Goal: Connect with others: Connect with others

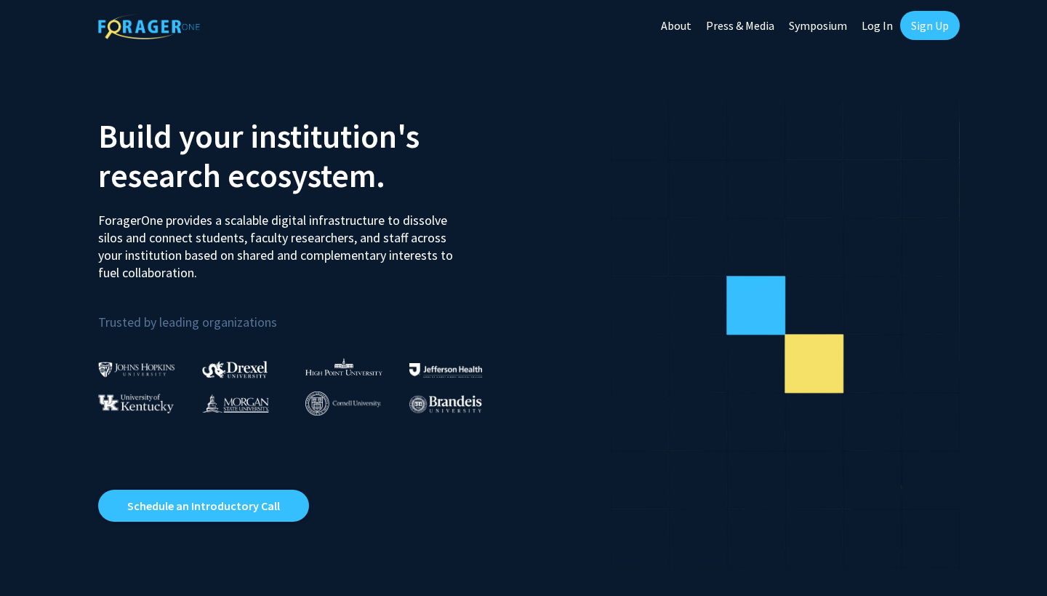
click at [942, 25] on link "Sign Up" at bounding box center [930, 25] width 60 height 29
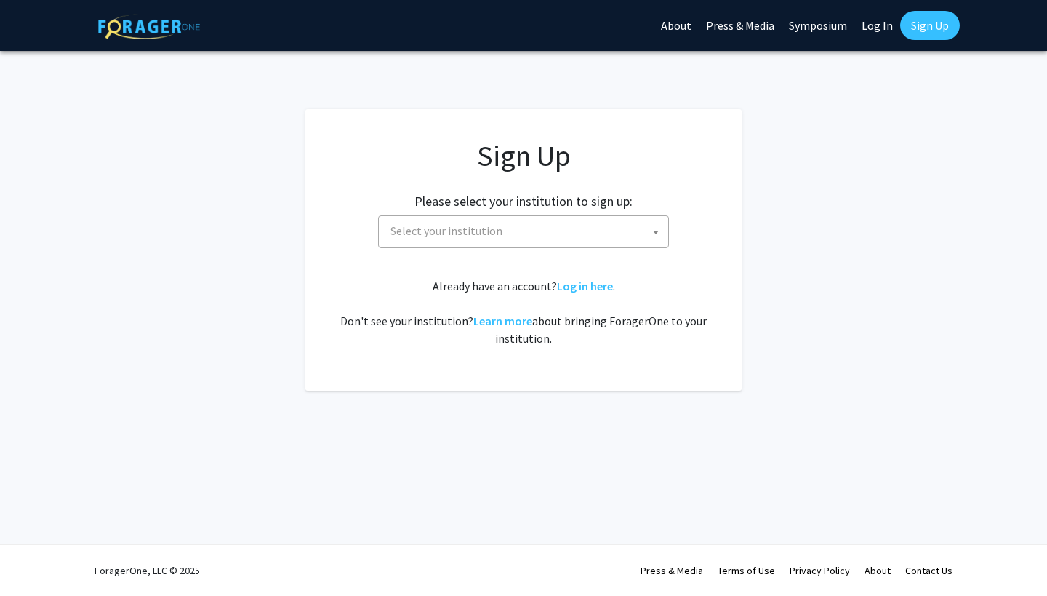
click at [500, 223] on span "Select your institution" at bounding box center [527, 231] width 284 height 30
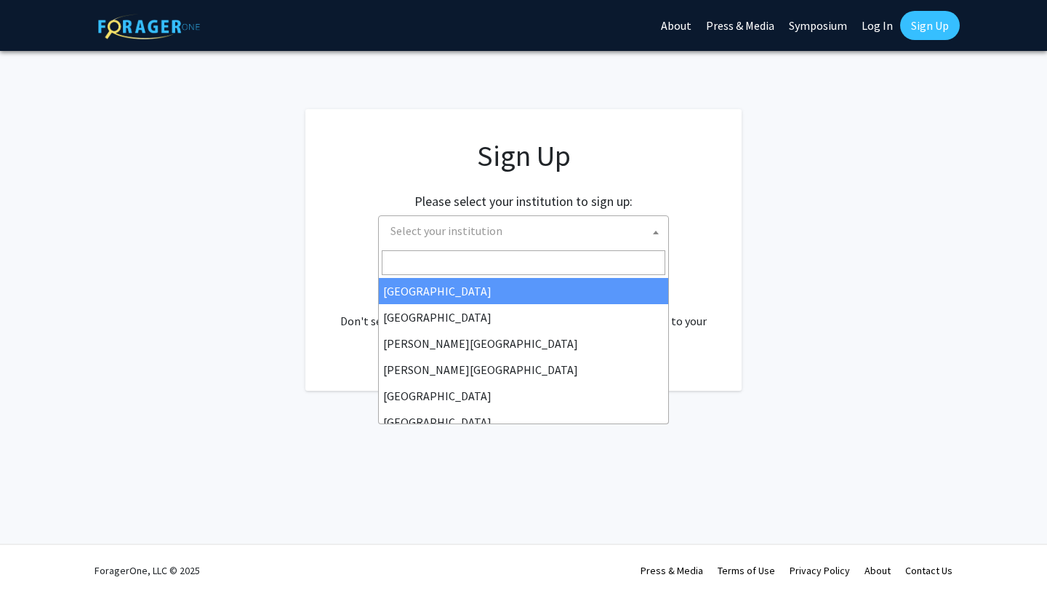
click at [872, 35] on link "Log In" at bounding box center [877, 25] width 46 height 51
select select
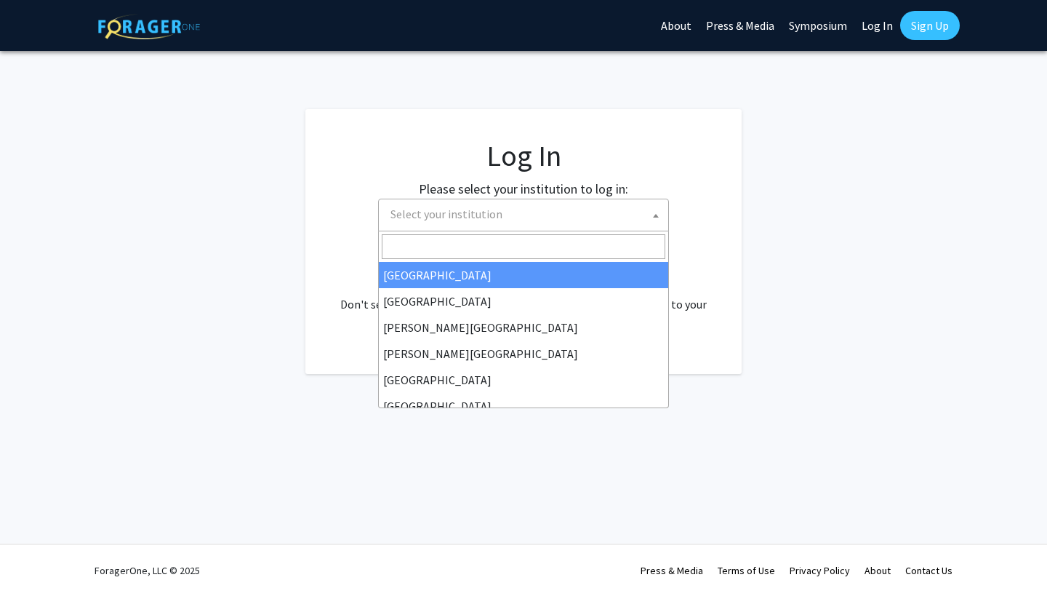
click at [530, 228] on span "Select your institution" at bounding box center [527, 214] width 284 height 30
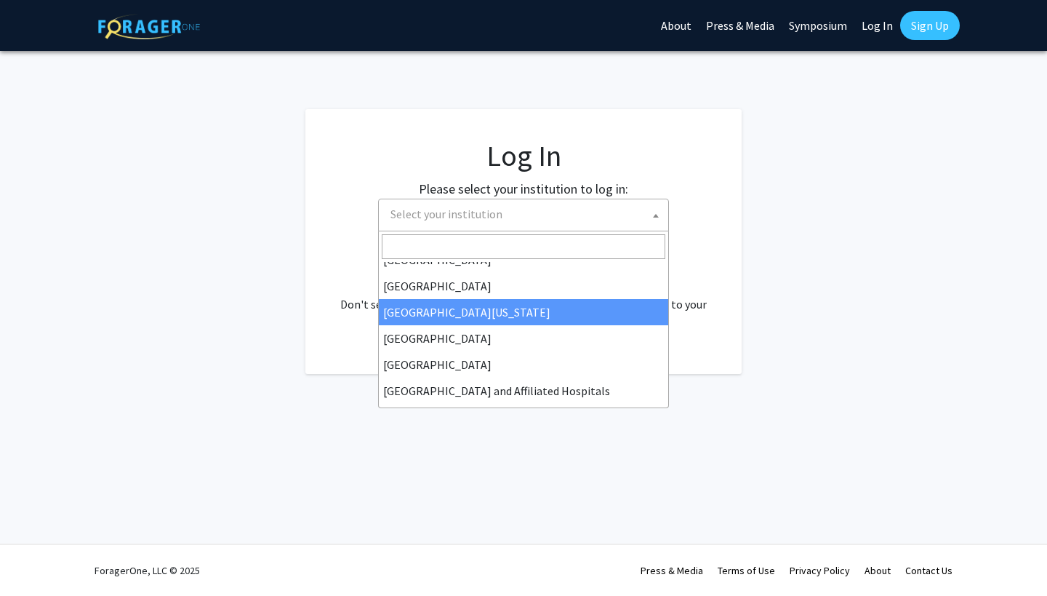
scroll to position [120, 0]
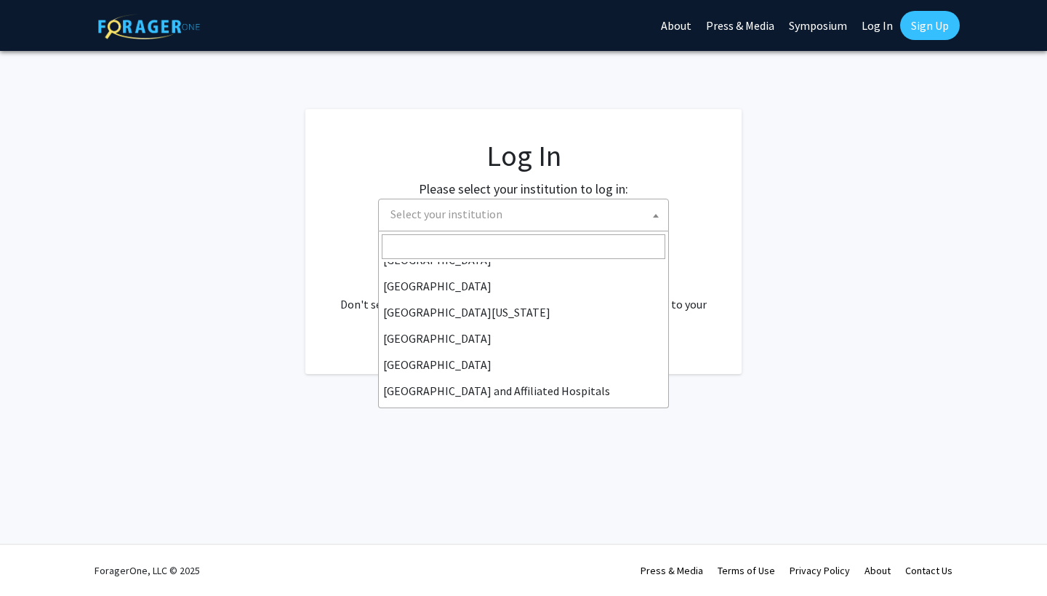
type input "j"
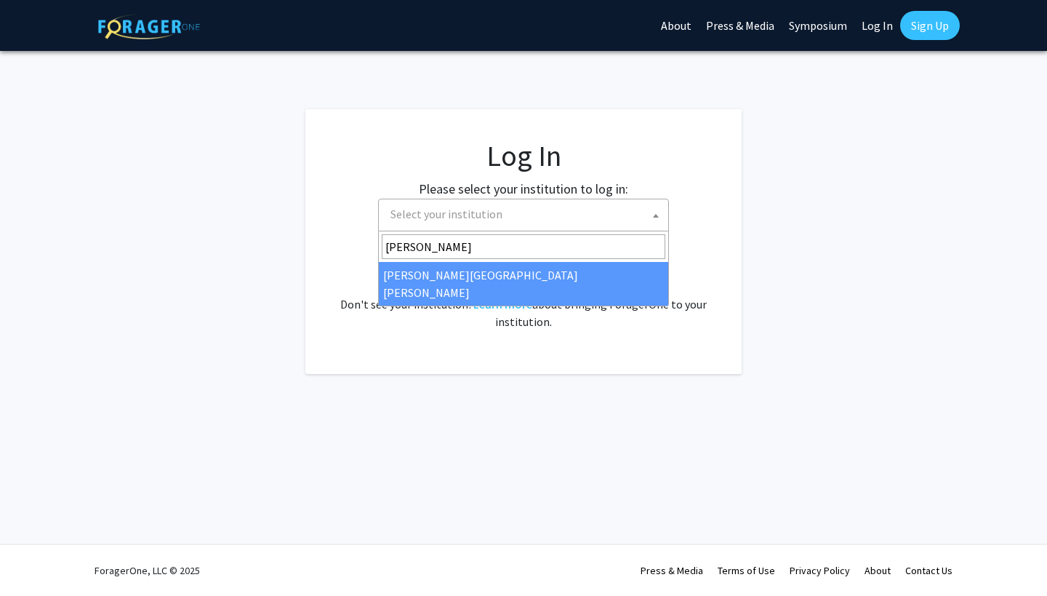
type input "[PERSON_NAME]"
select select "1"
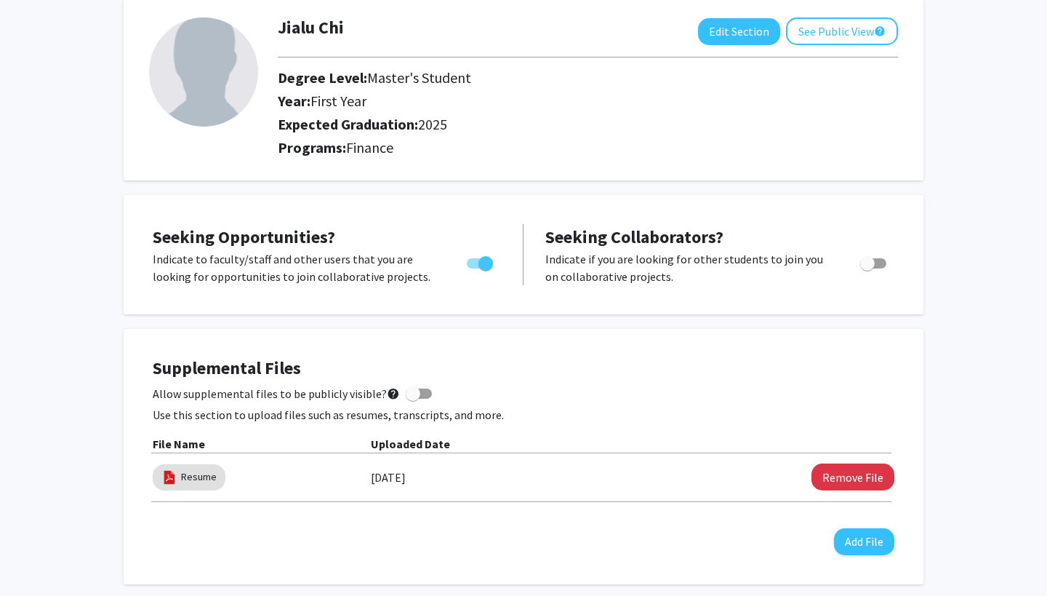
scroll to position [78, 0]
click at [829, 474] on button "Remove File" at bounding box center [853, 477] width 83 height 27
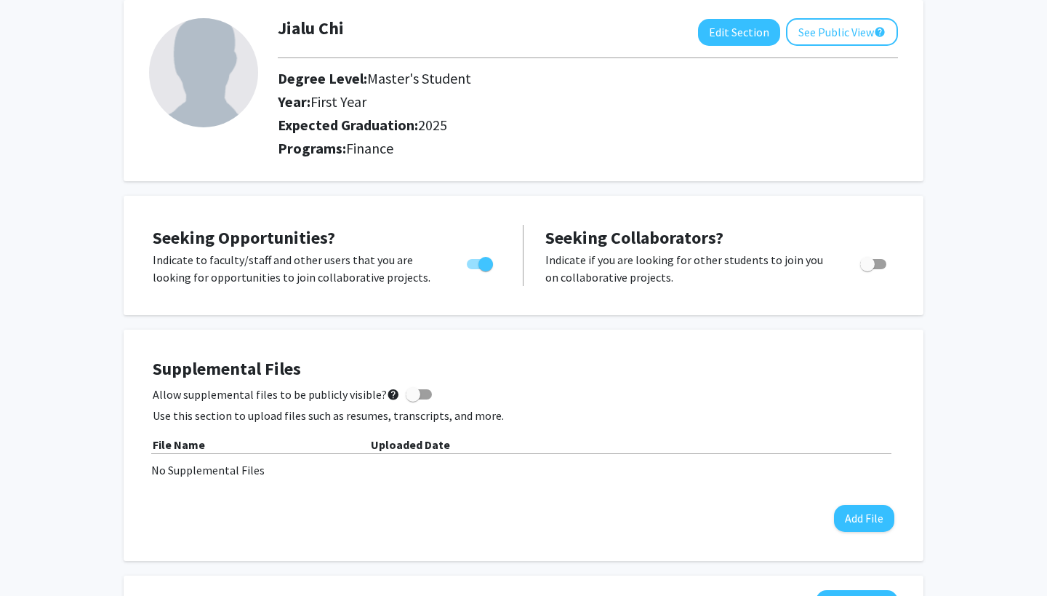
click at [200, 474] on div "No Supplemental Files" at bounding box center [523, 469] width 745 height 17
click at [874, 524] on button "Add File" at bounding box center [864, 518] width 60 height 27
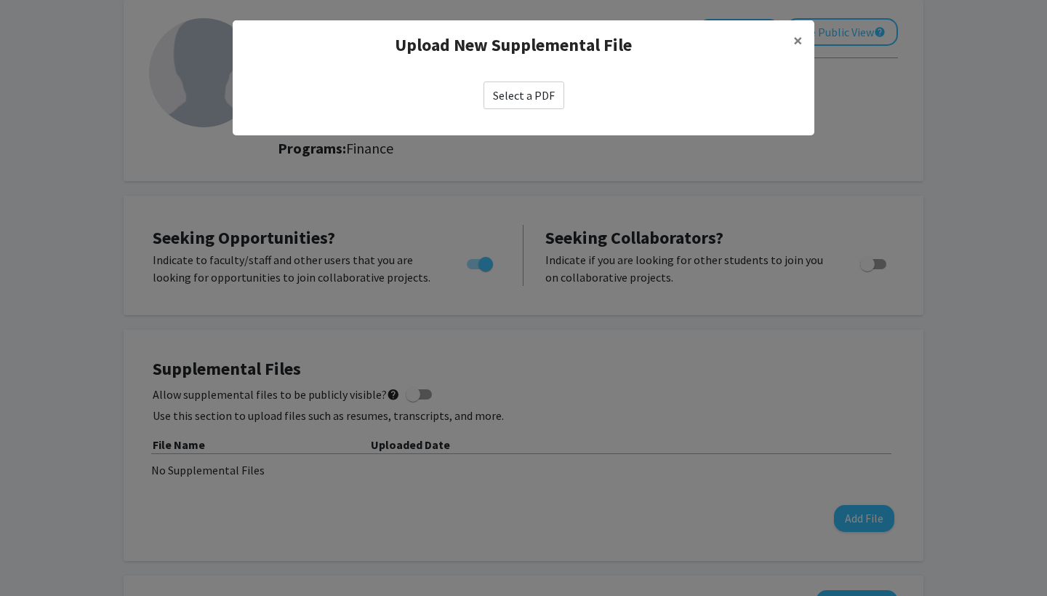
click at [517, 100] on label "Select a PDF" at bounding box center [524, 95] width 81 height 28
click at [0, 0] on input "Select a PDF" at bounding box center [0, 0] width 0 height 0
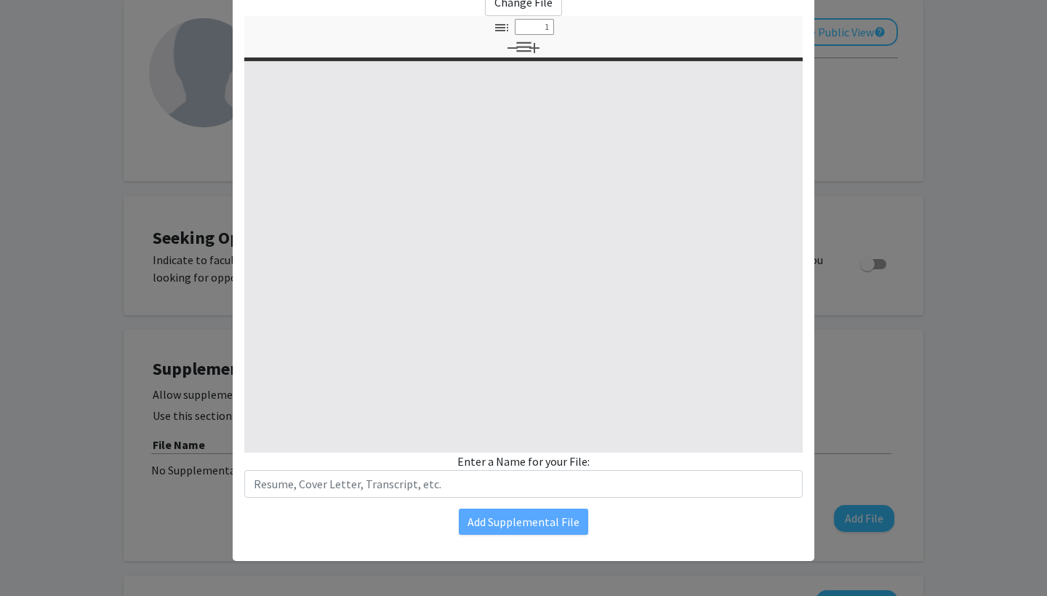
select select "custom"
type input "0"
select select "custom"
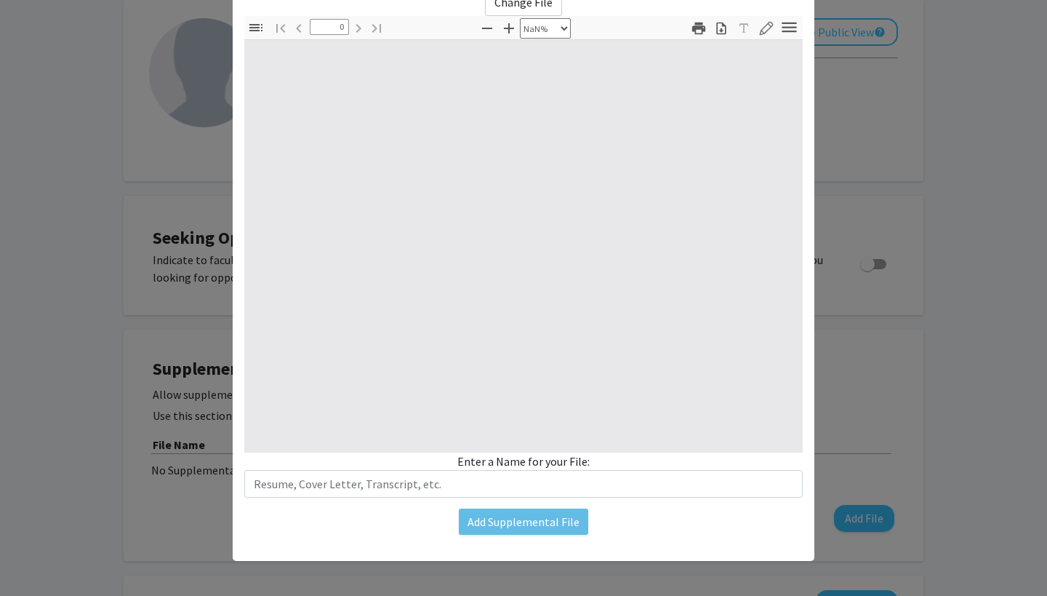
type input "1"
select select "auto"
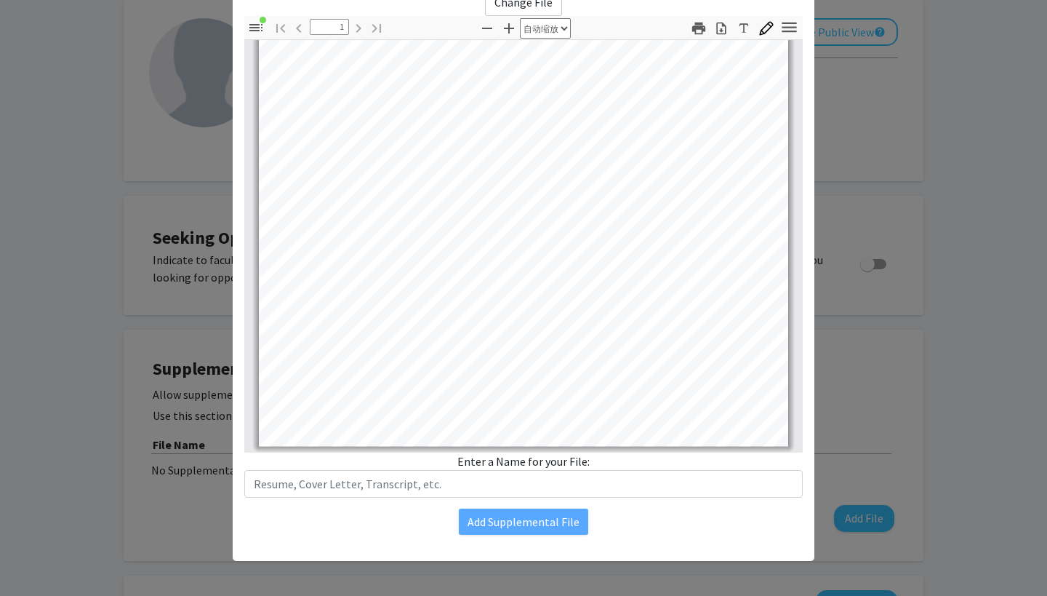
scroll to position [287, 0]
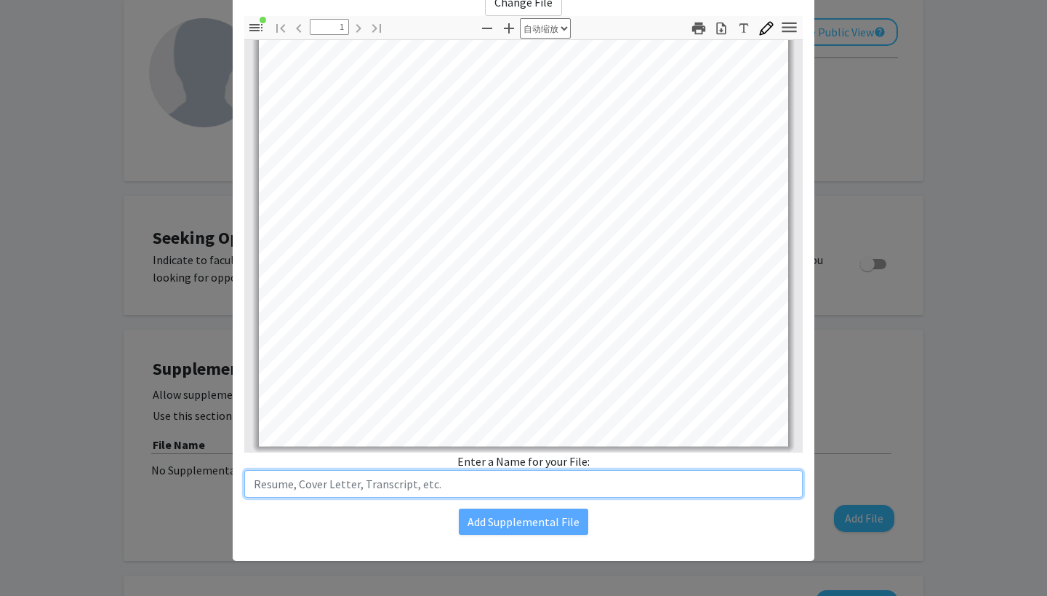
click at [469, 489] on input "text" at bounding box center [523, 484] width 558 height 28
type input "Resume"
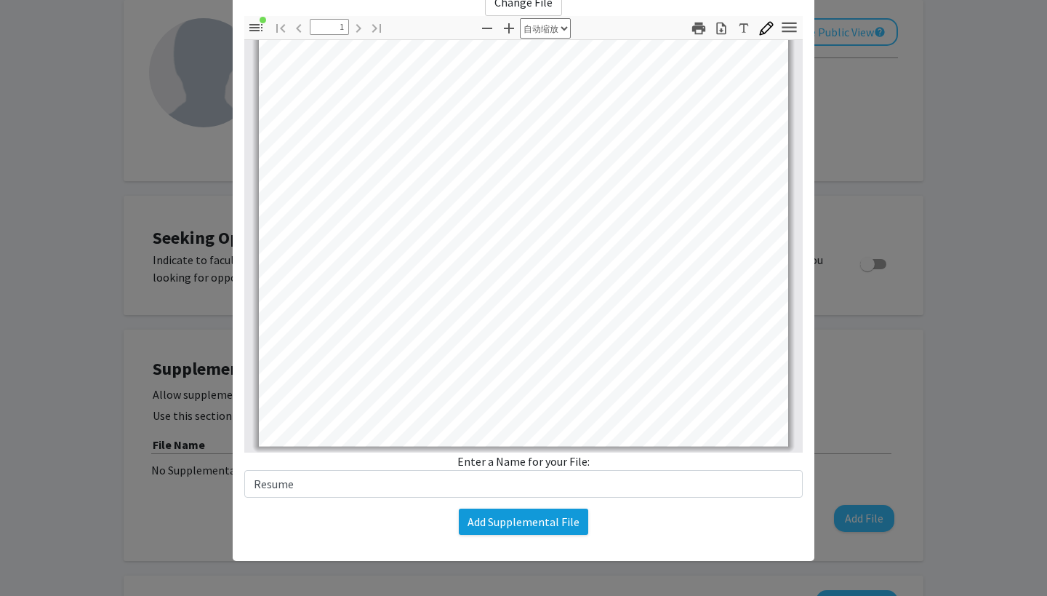
click at [496, 522] on button "Add Supplemental File" at bounding box center [523, 521] width 129 height 26
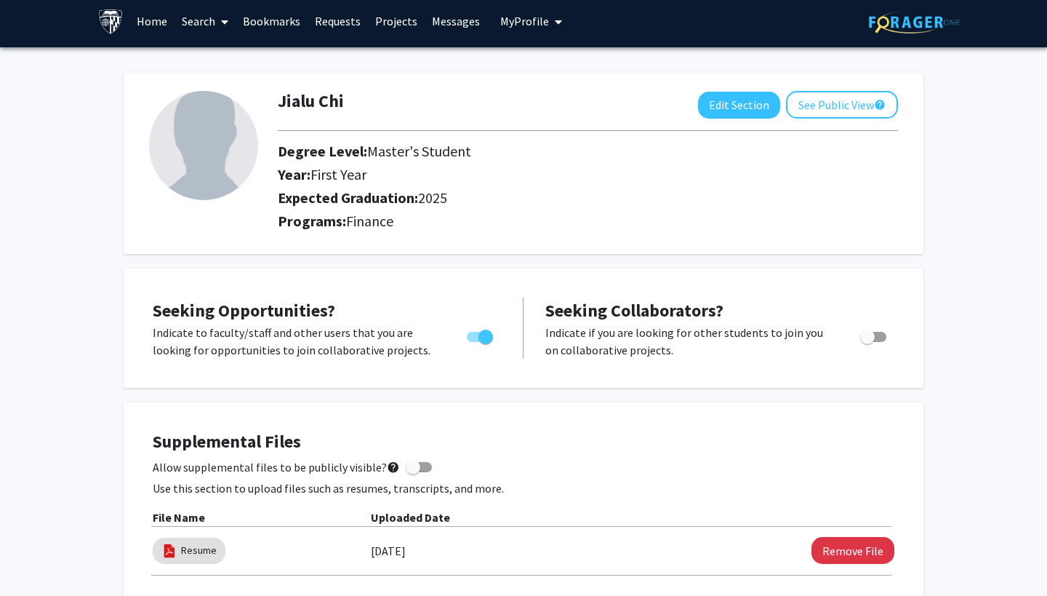
scroll to position [7, 0]
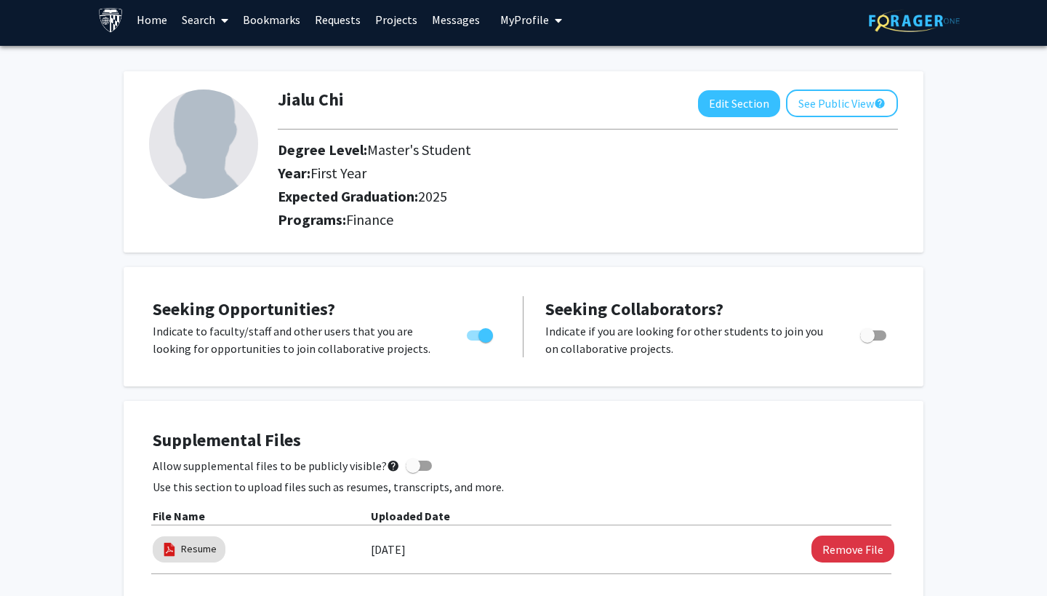
drag, startPoint x: 156, startPoint y: 310, endPoint x: 418, endPoint y: 353, distance: 266.0
click at [418, 344] on div "Seeking Opportunities? Indicate to faculty/staff and other users that you are l…" at bounding box center [327, 326] width 348 height 61
click at [423, 386] on div "Seeking Opportunities? Indicate to faculty/staff and other users that you are l…" at bounding box center [524, 326] width 800 height 119
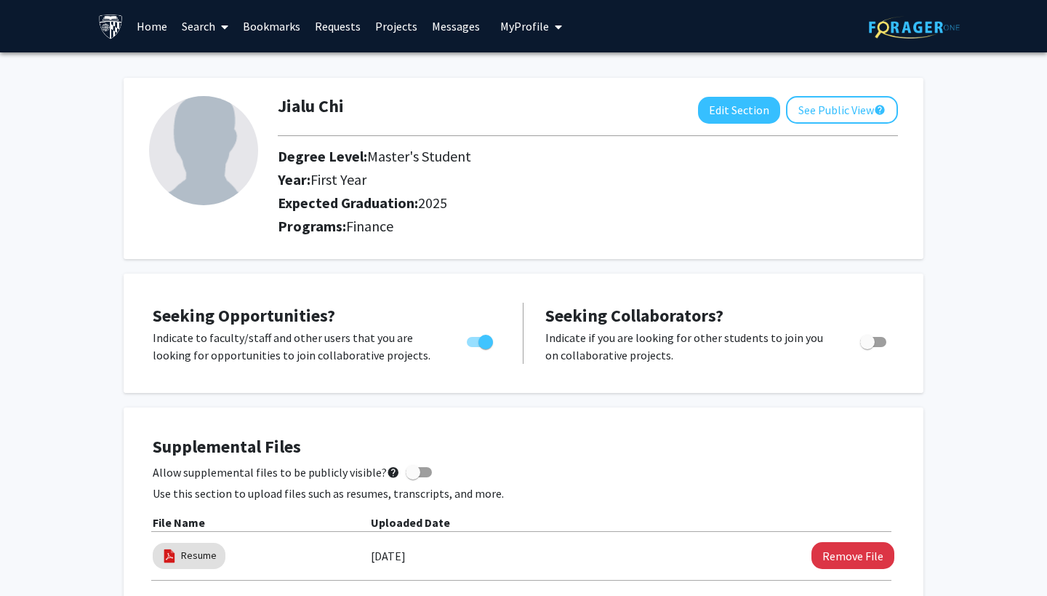
scroll to position [0, 0]
click at [399, 31] on link "Projects" at bounding box center [396, 26] width 57 height 51
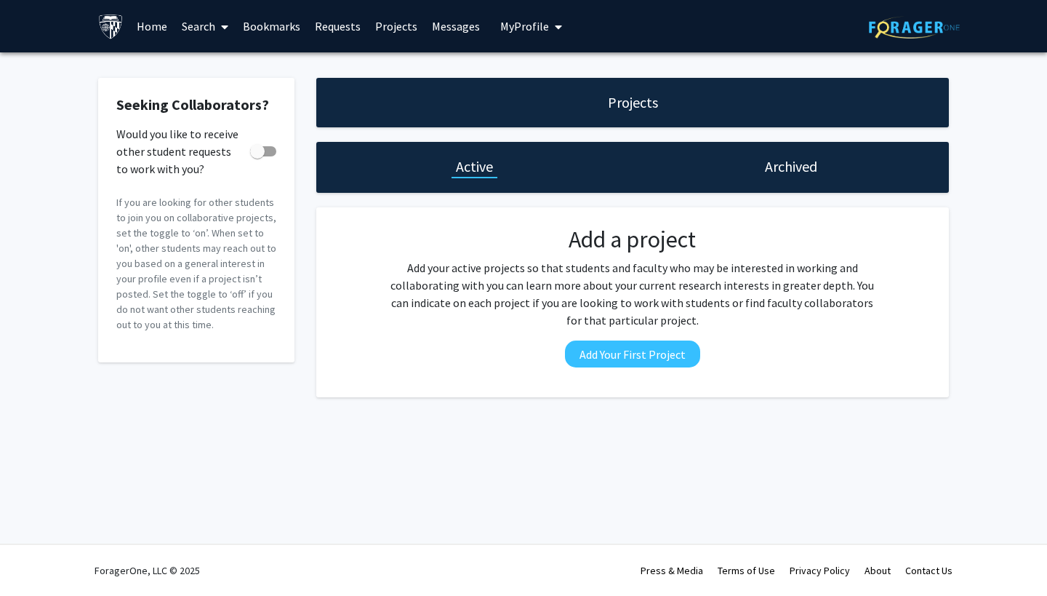
click at [262, 33] on link "Bookmarks" at bounding box center [272, 26] width 72 height 51
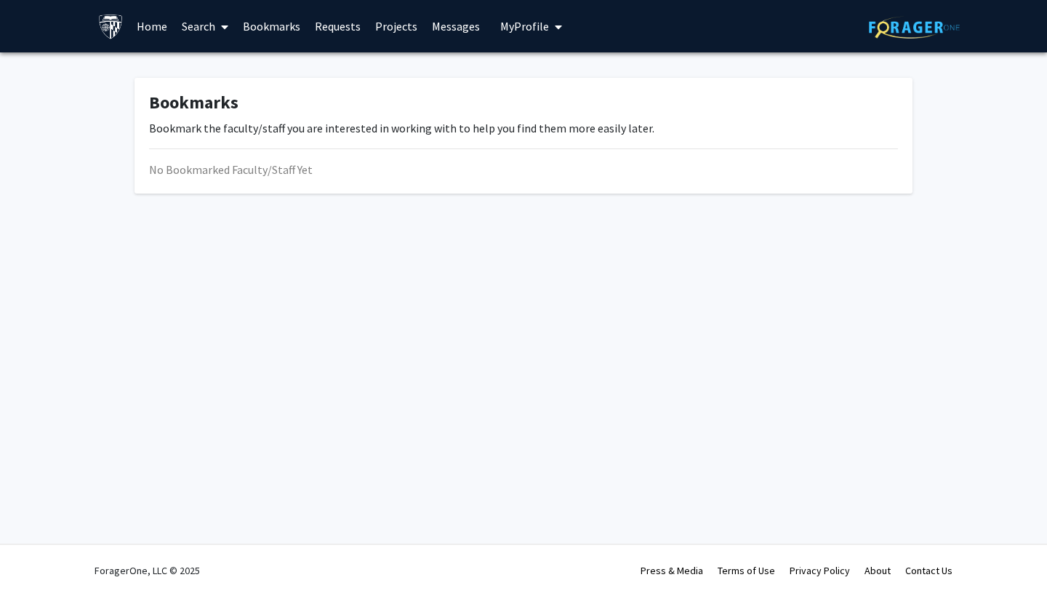
click at [196, 28] on link "Search" at bounding box center [205, 26] width 61 height 51
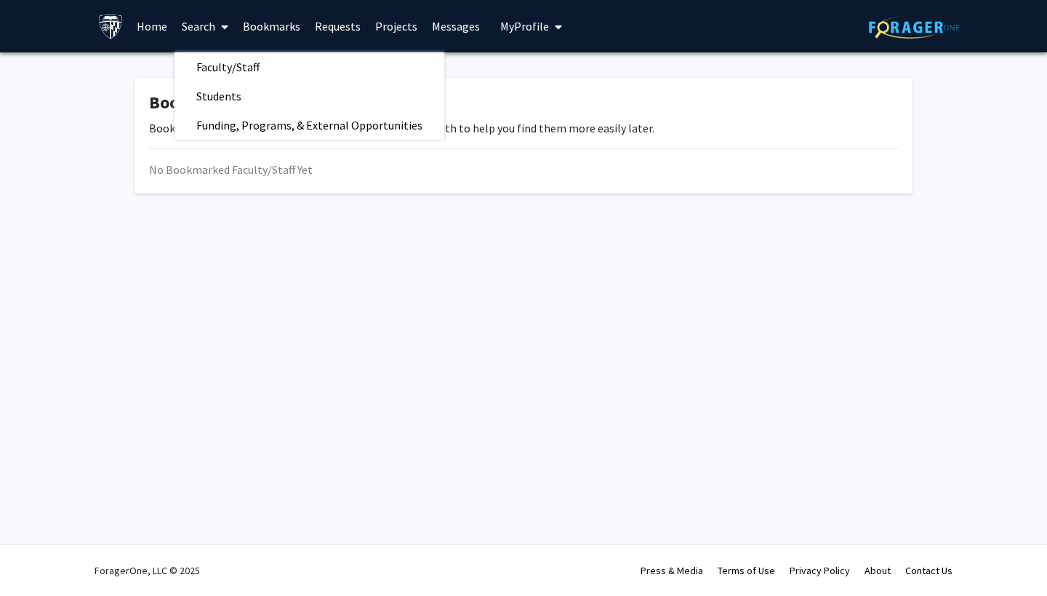
click at [151, 24] on link "Home" at bounding box center [151, 26] width 45 height 51
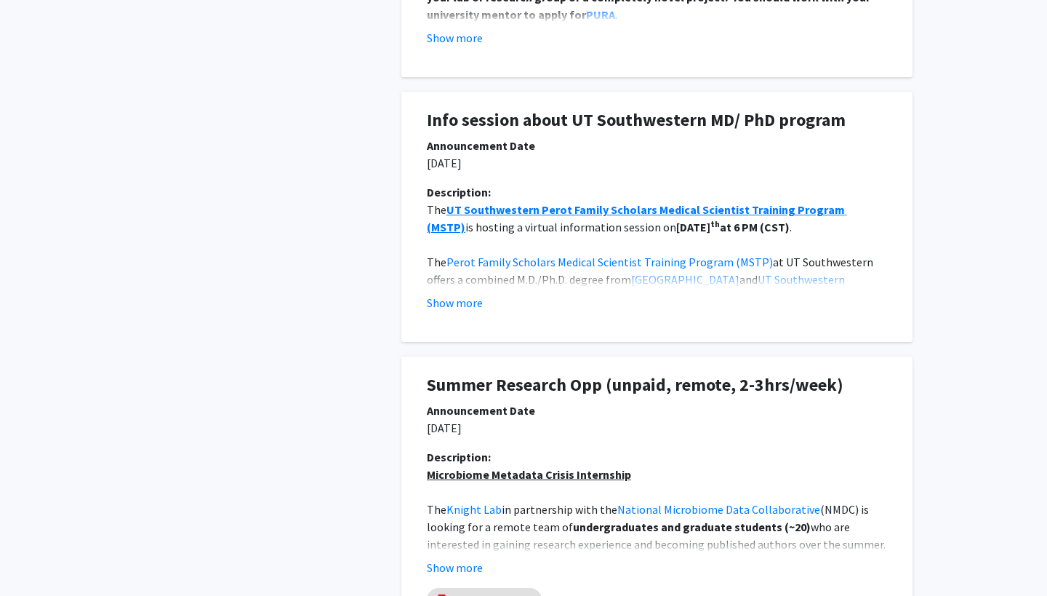
scroll to position [2386, 0]
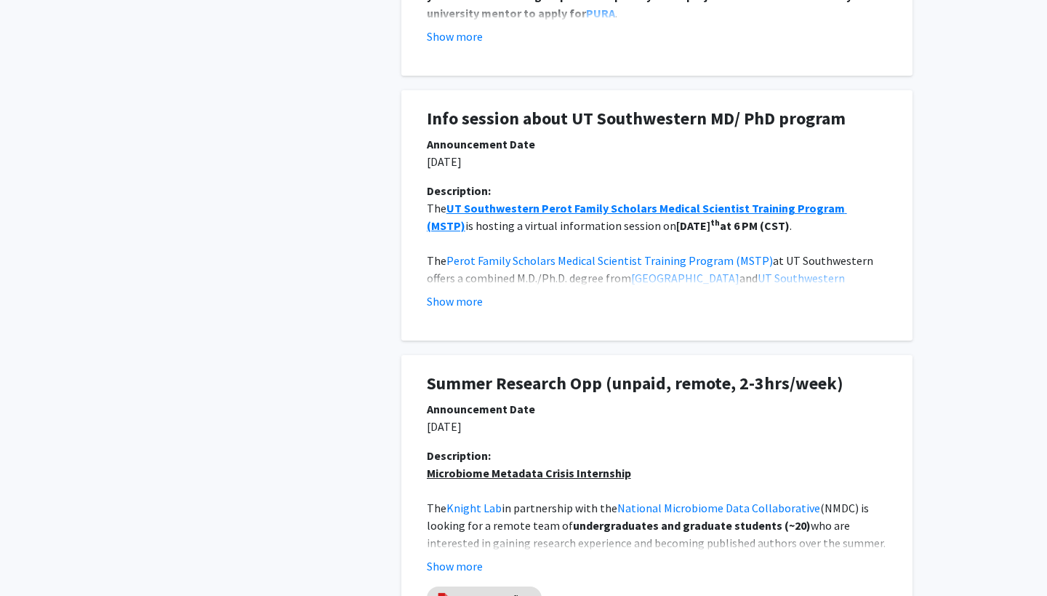
click at [515, 110] on h1 "Info session about UT Southwestern MD/ PhD program" at bounding box center [657, 118] width 460 height 21
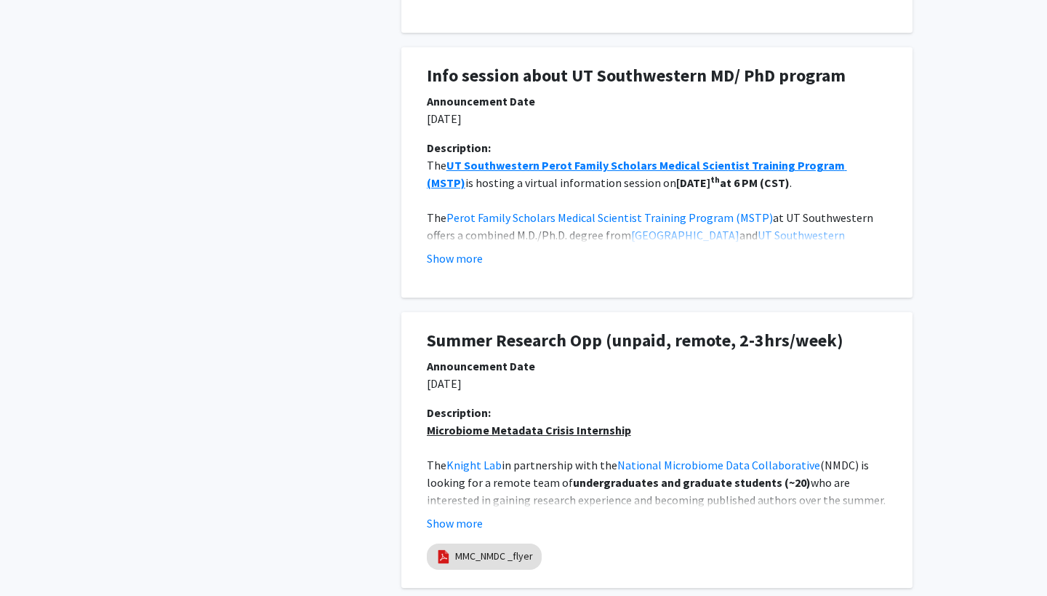
scroll to position [2433, 0]
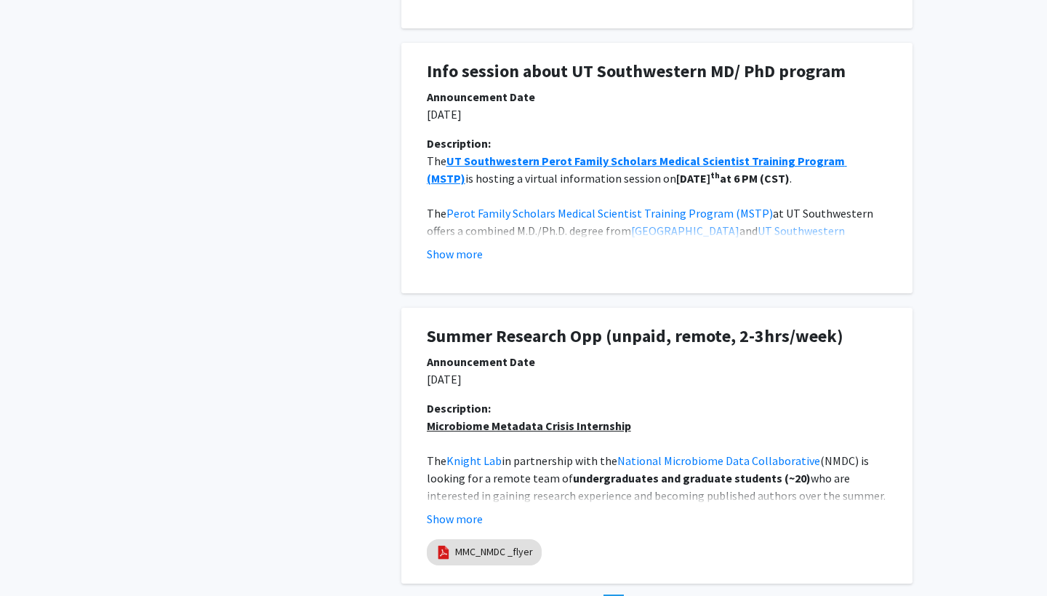
click at [495, 328] on h1 "Summer Research Opp (unpaid, remote, 2-3hrs/week)" at bounding box center [657, 336] width 460 height 21
click at [495, 344] on div "Summer Research Opp (unpaid, remote, 2-3hrs/week)" at bounding box center [657, 339] width 482 height 27
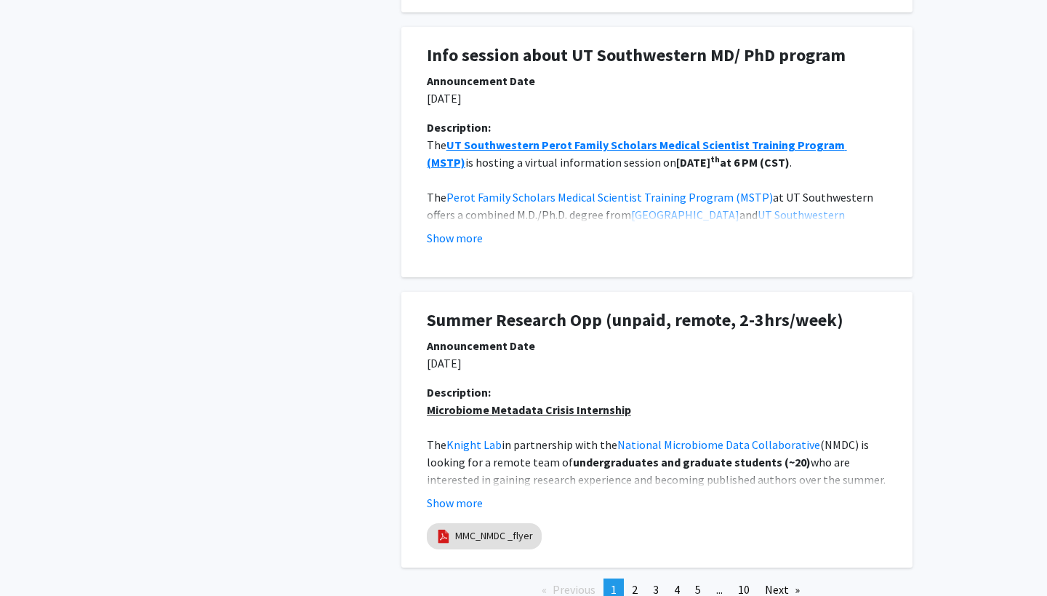
scroll to position [2453, 0]
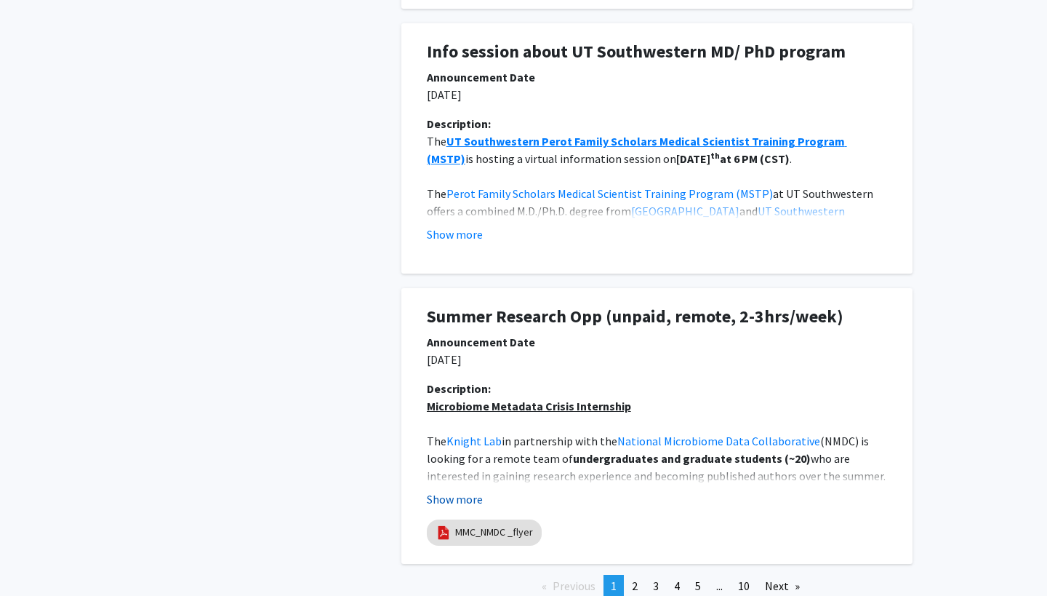
click at [476, 503] on button "Show more" at bounding box center [455, 498] width 56 height 17
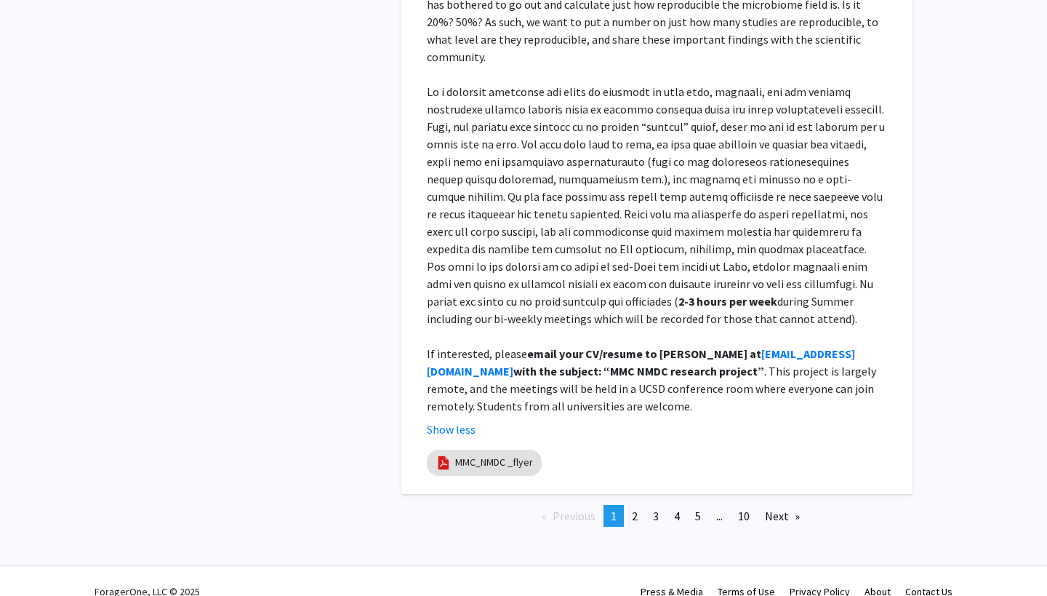
scroll to position [3150, 0]
click at [632, 509] on span "2" at bounding box center [635, 516] width 6 height 15
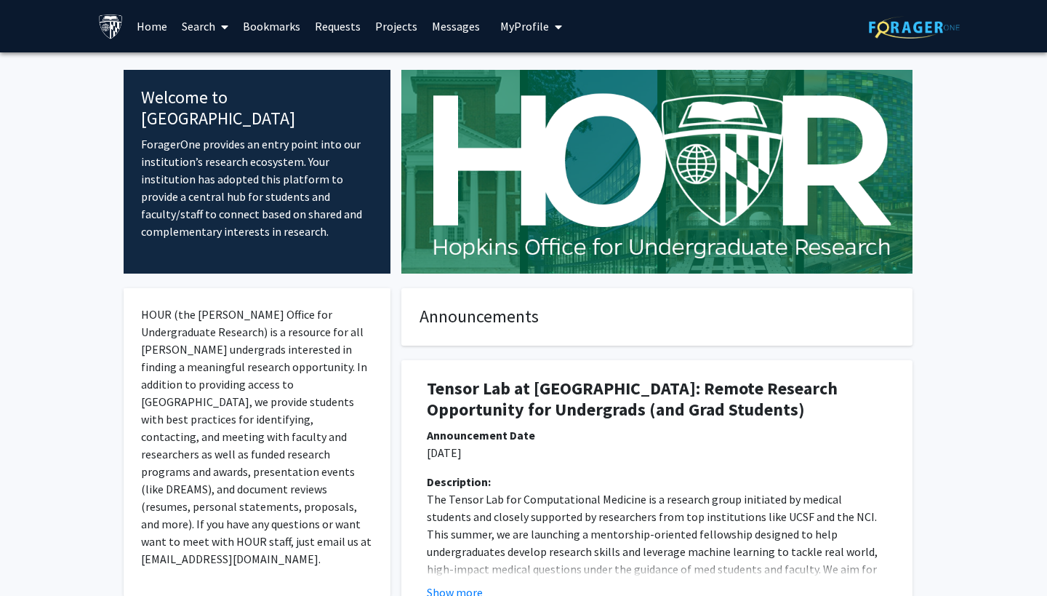
scroll to position [0, 0]
click at [149, 34] on link "Home" at bounding box center [151, 26] width 45 height 51
click at [191, 31] on link "Search" at bounding box center [205, 26] width 61 height 51
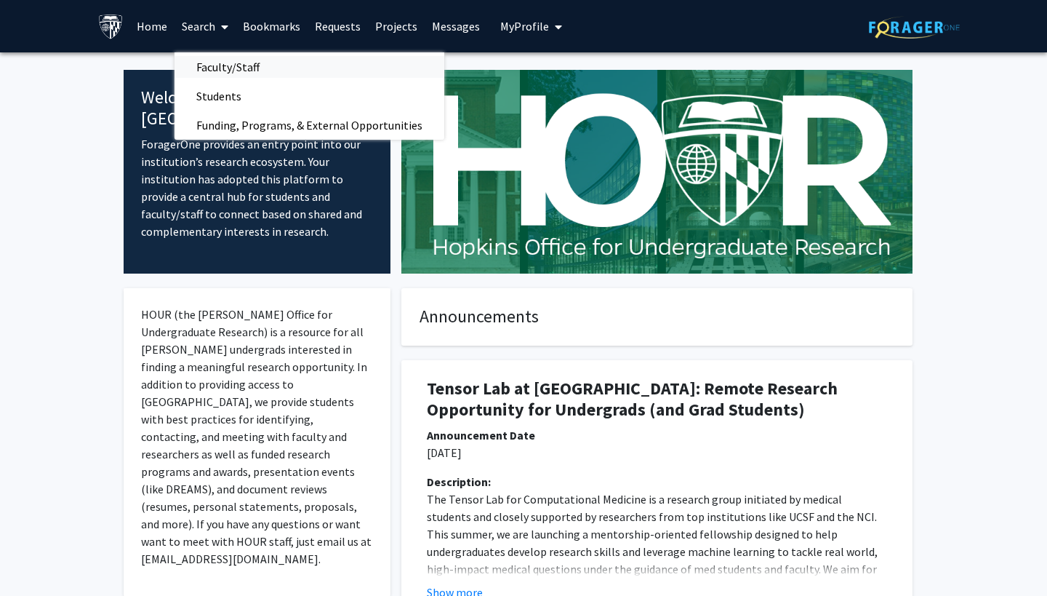
click at [220, 68] on span "Faculty/Staff" at bounding box center [228, 66] width 107 height 29
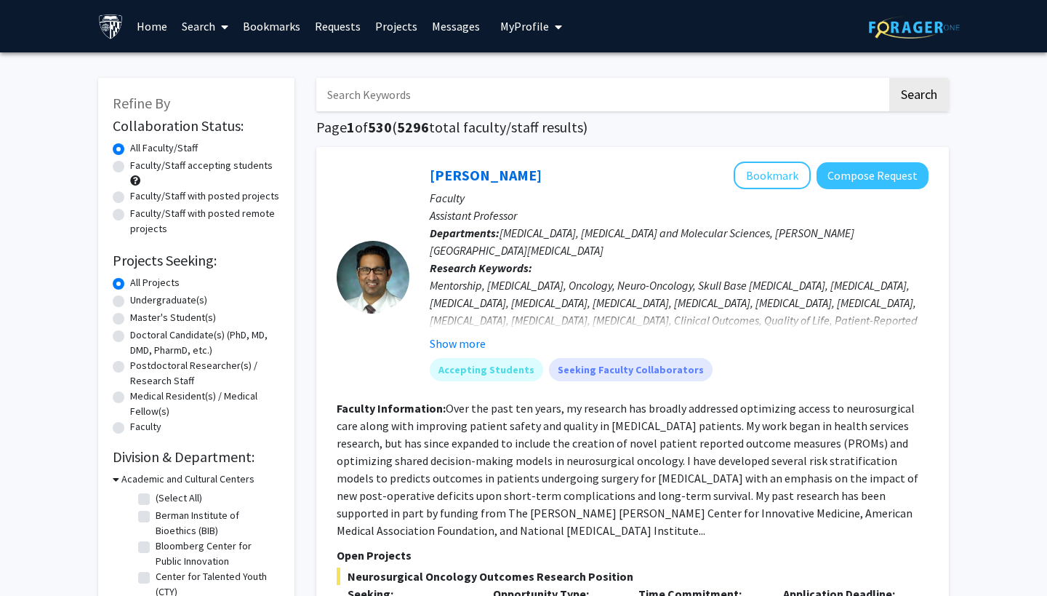
click at [172, 169] on label "Faculty/Staff accepting students" at bounding box center [201, 165] width 143 height 15
click at [140, 167] on input "Faculty/Staff accepting students" at bounding box center [134, 162] width 9 height 9
radio input "true"
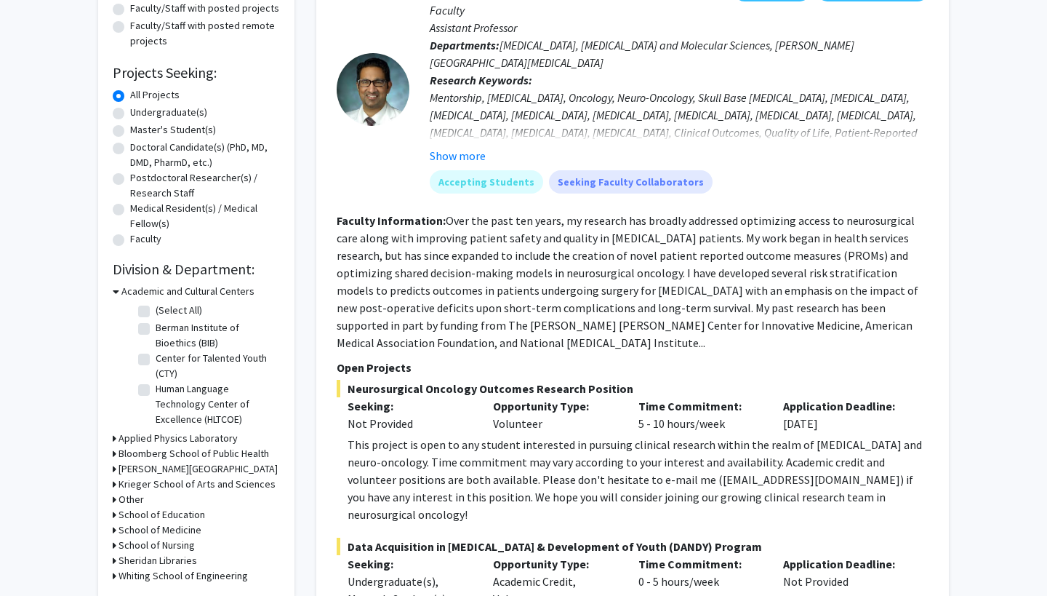
scroll to position [188, 0]
click at [149, 468] on h3 "Carey Business School" at bounding box center [198, 467] width 159 height 15
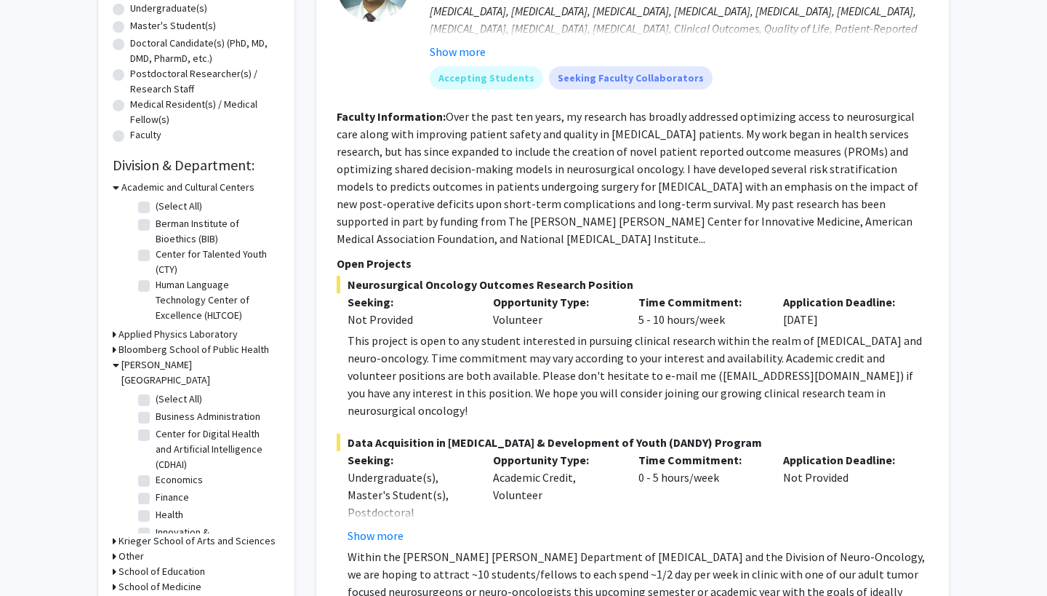
scroll to position [0, 0]
click at [156, 391] on label "(Select All)" at bounding box center [179, 398] width 47 height 15
click at [156, 391] on input "(Select All)" at bounding box center [160, 395] width 9 height 9
checkbox input "true"
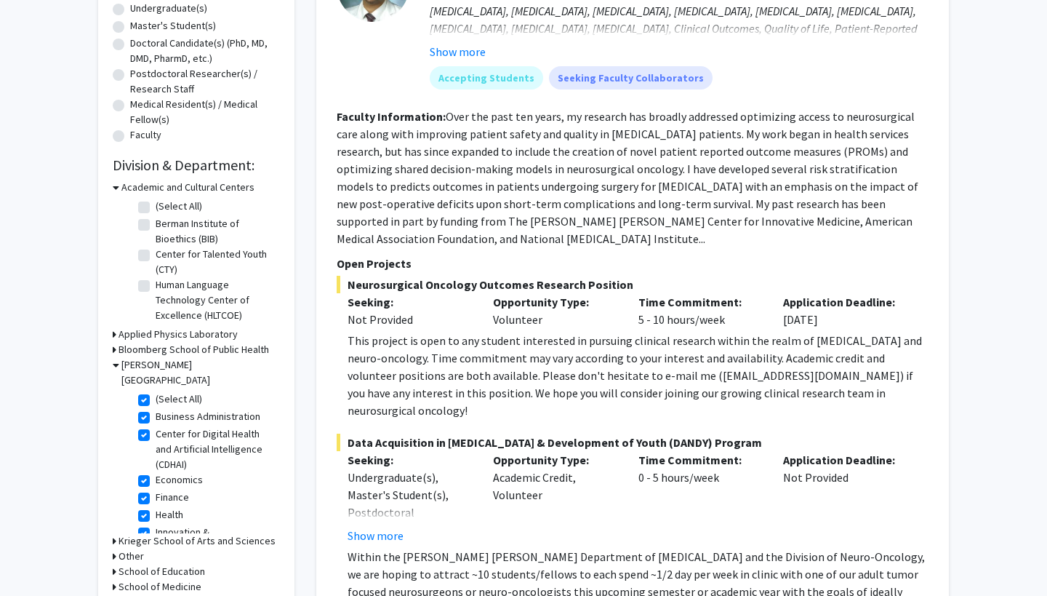
checkbox input "true"
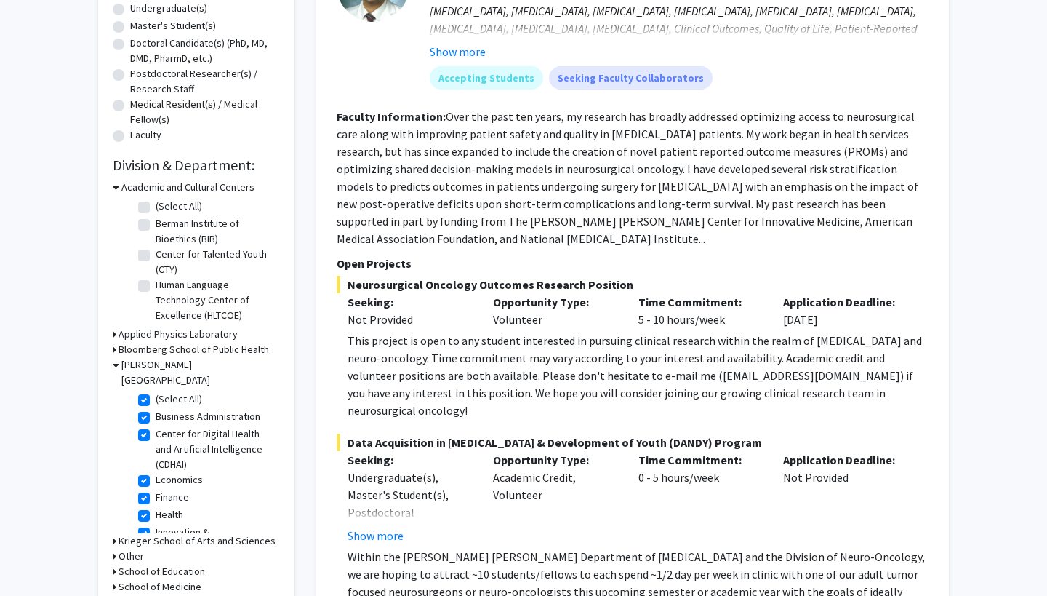
checkbox input "true"
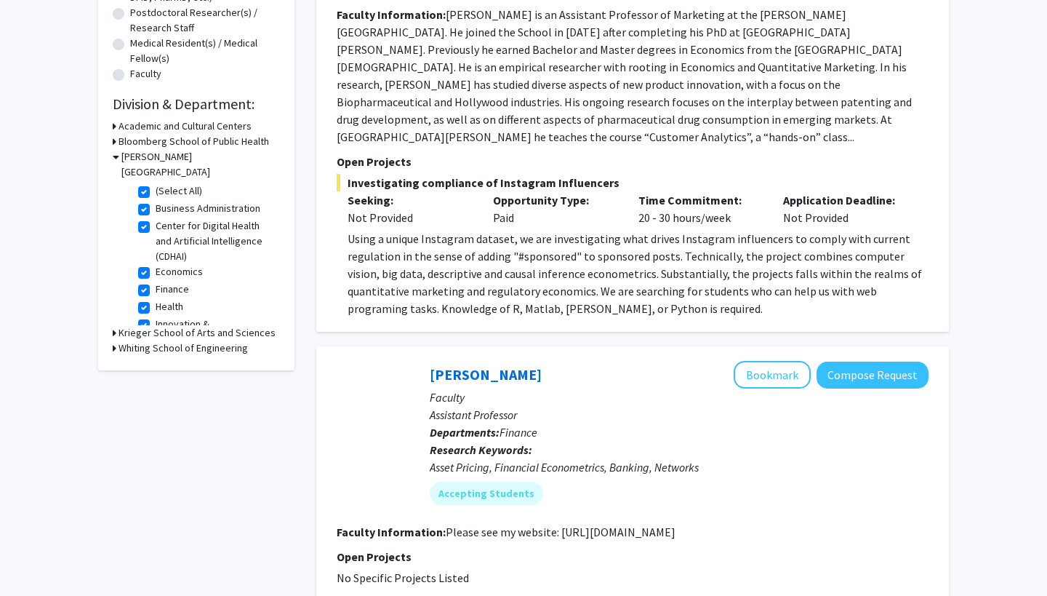
scroll to position [353, 0]
click at [176, 324] on h3 "Krieger School of Arts and Sciences" at bounding box center [197, 331] width 157 height 15
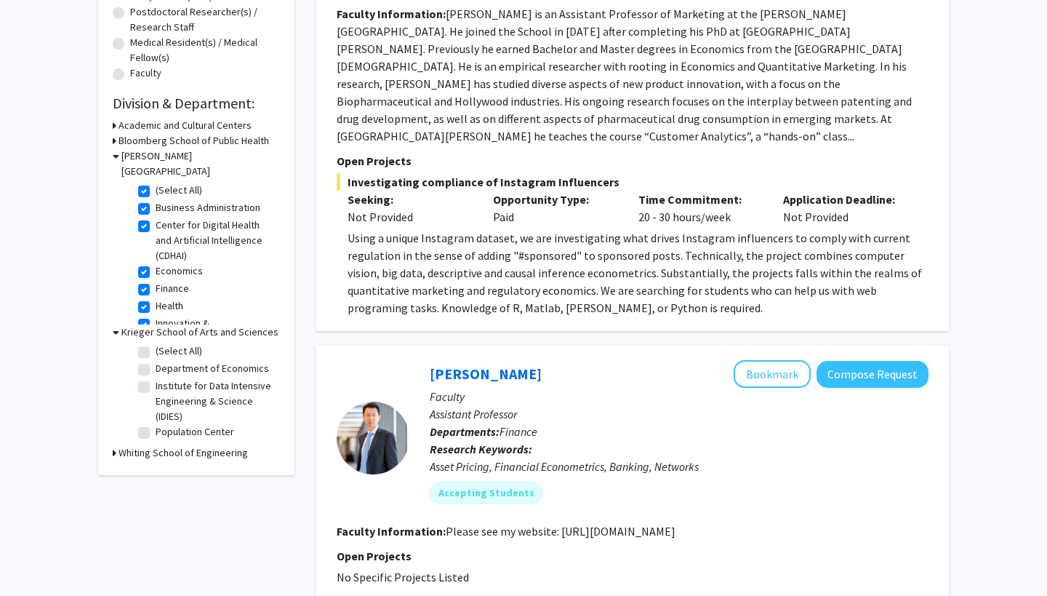
click at [183, 361] on label "Department of Economics" at bounding box center [212, 368] width 113 height 15
click at [165, 361] on input "Department of Economics" at bounding box center [160, 365] width 9 height 9
checkbox input "true"
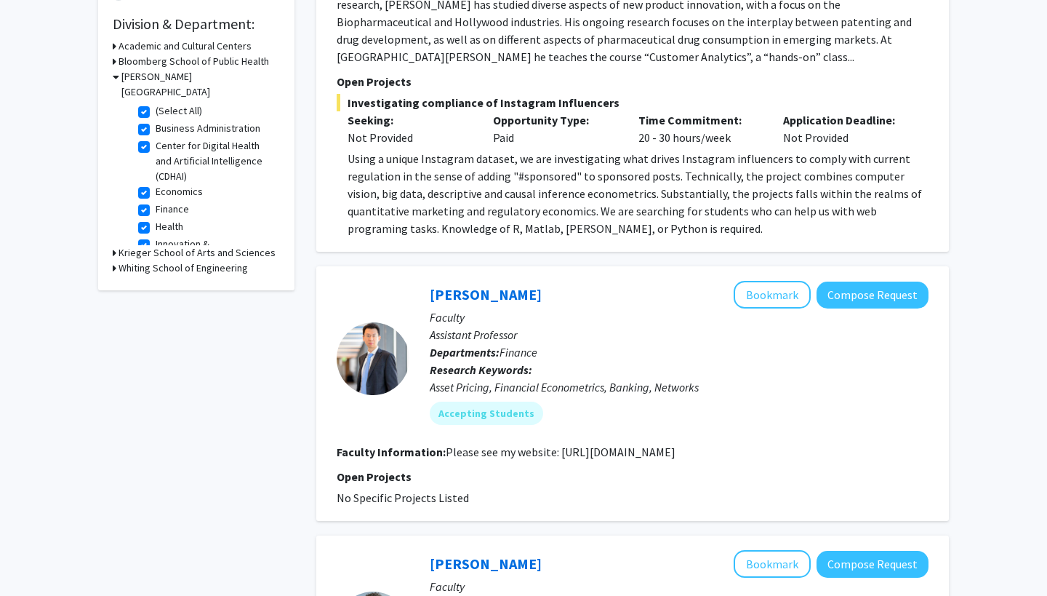
scroll to position [460, 0]
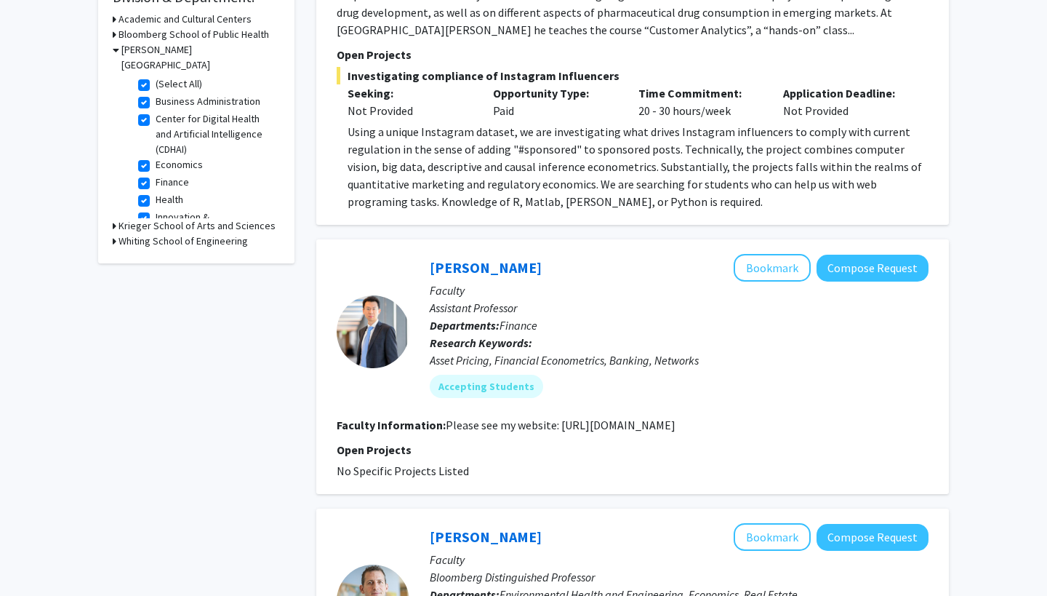
click at [187, 218] on h3 "Krieger School of Arts and Sciences" at bounding box center [197, 225] width 157 height 15
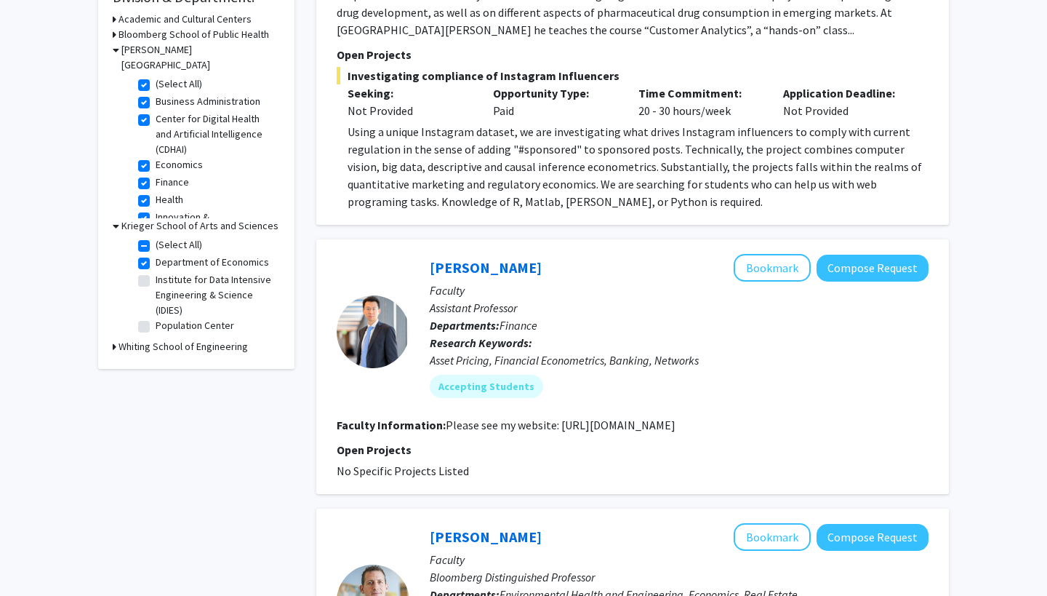
click at [156, 237] on label "(Select All)" at bounding box center [179, 244] width 47 height 15
click at [156, 237] on input "(Select All)" at bounding box center [160, 241] width 9 height 9
checkbox input "false"
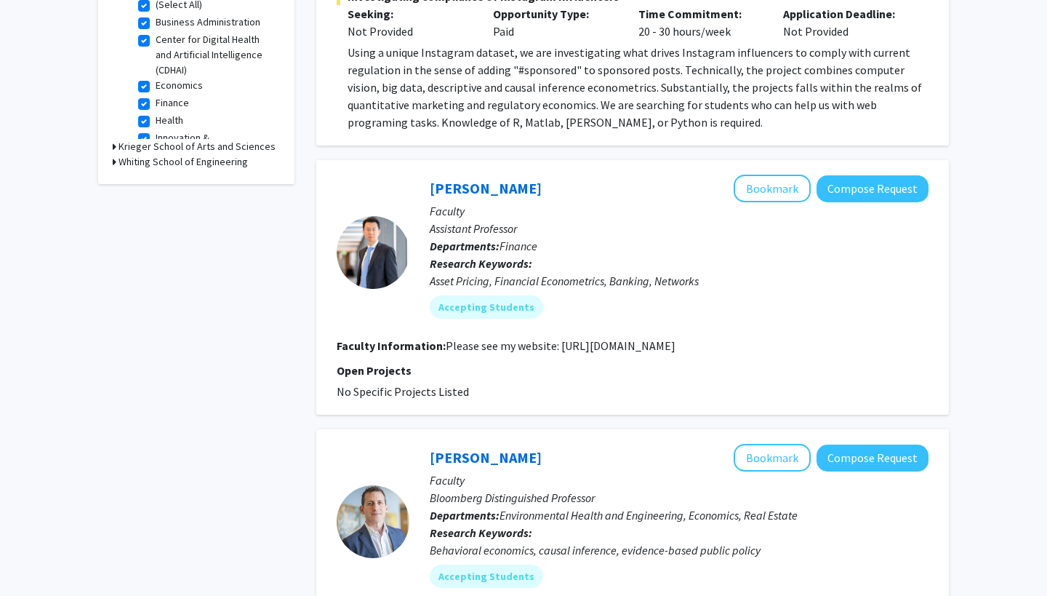
scroll to position [540, 0]
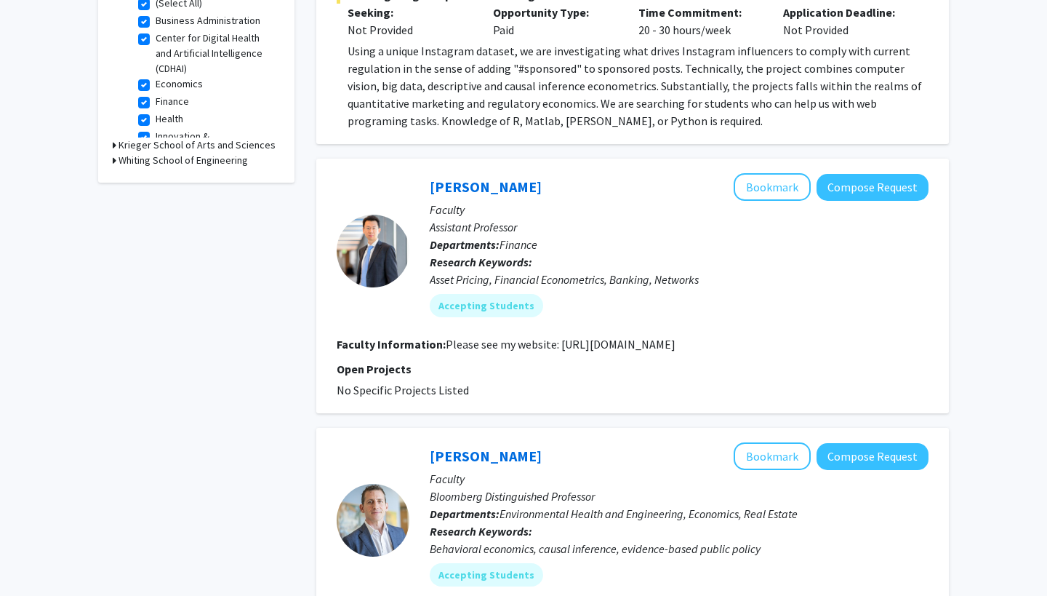
click at [180, 137] on h3 "Krieger School of Arts and Sciences" at bounding box center [197, 144] width 157 height 15
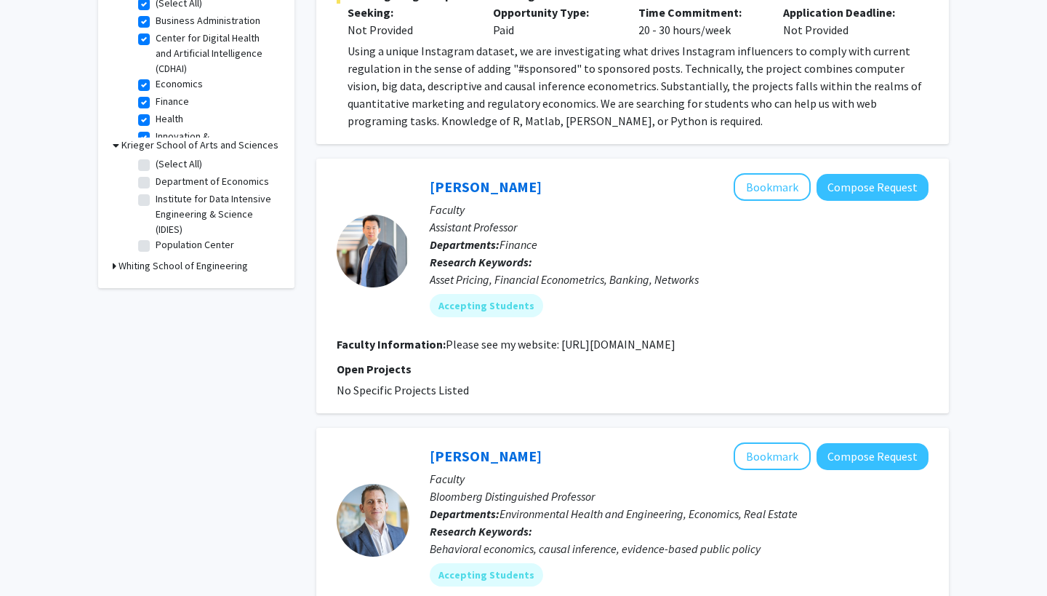
click at [165, 156] on label "(Select All)" at bounding box center [179, 163] width 47 height 15
click at [165, 156] on input "(Select All)" at bounding box center [160, 160] width 9 height 9
checkbox input "true"
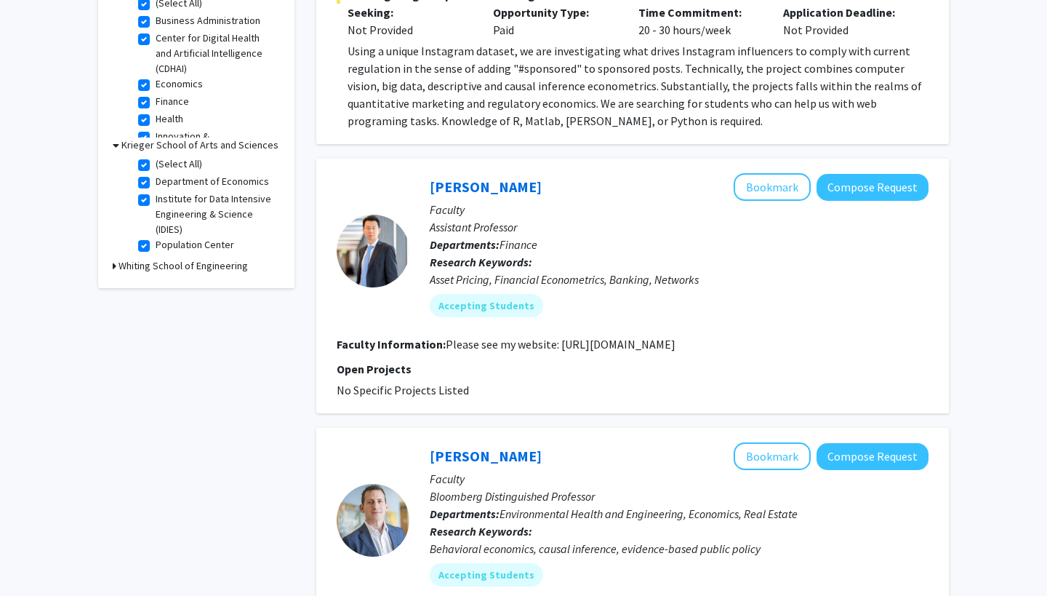
checkbox input "true"
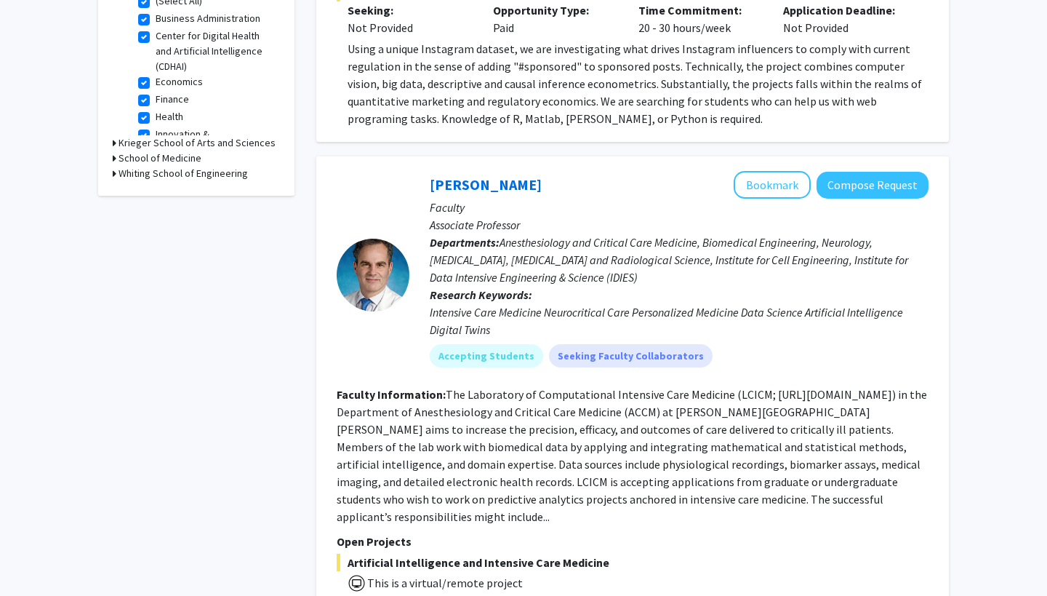
scroll to position [551, 0]
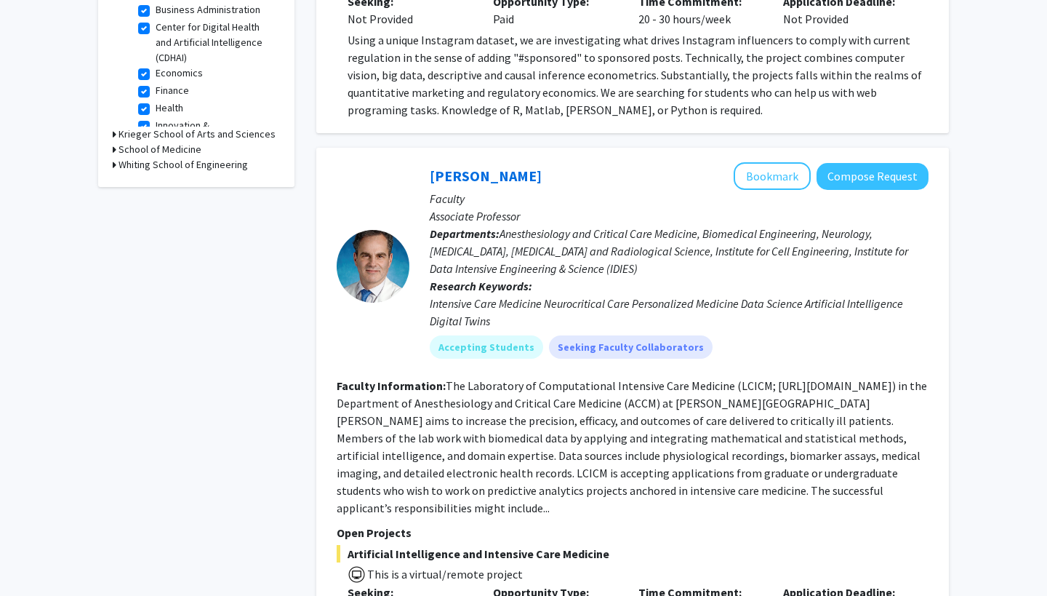
click at [165, 157] on h3 "Whiting School of Engineering" at bounding box center [183, 164] width 129 height 15
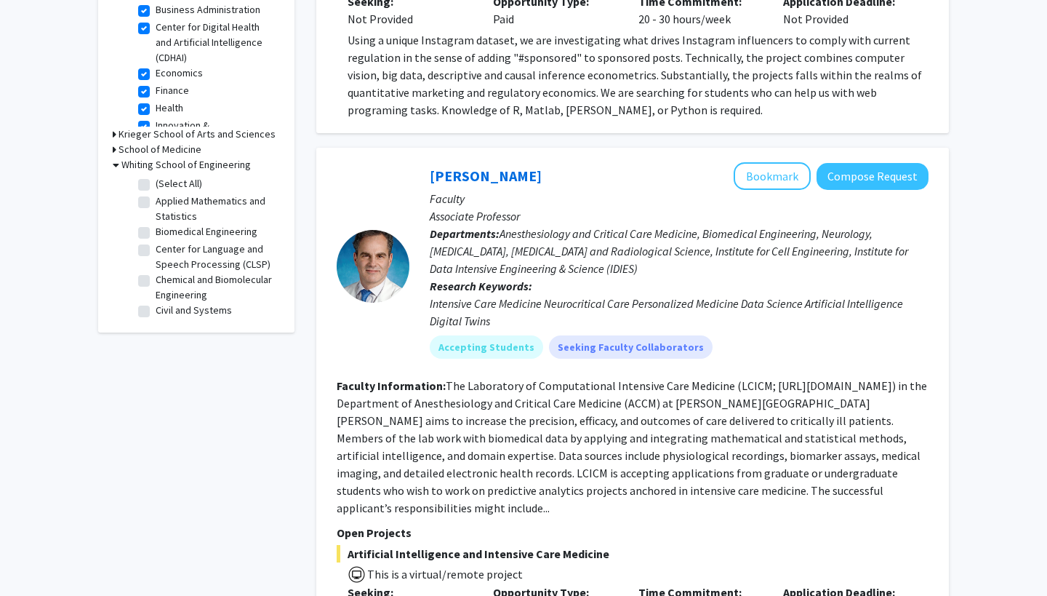
click at [156, 193] on label "Applied Mathematics and Statistics" at bounding box center [216, 208] width 121 height 31
click at [156, 193] on input "Applied Mathematics and Statistics" at bounding box center [160, 197] width 9 height 9
checkbox input "true"
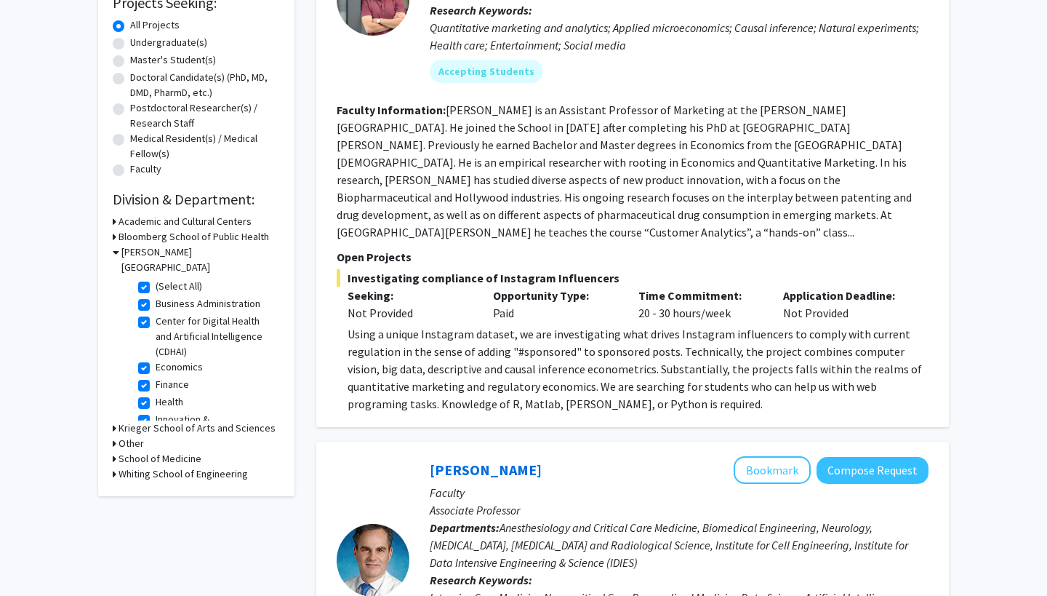
scroll to position [263, 0]
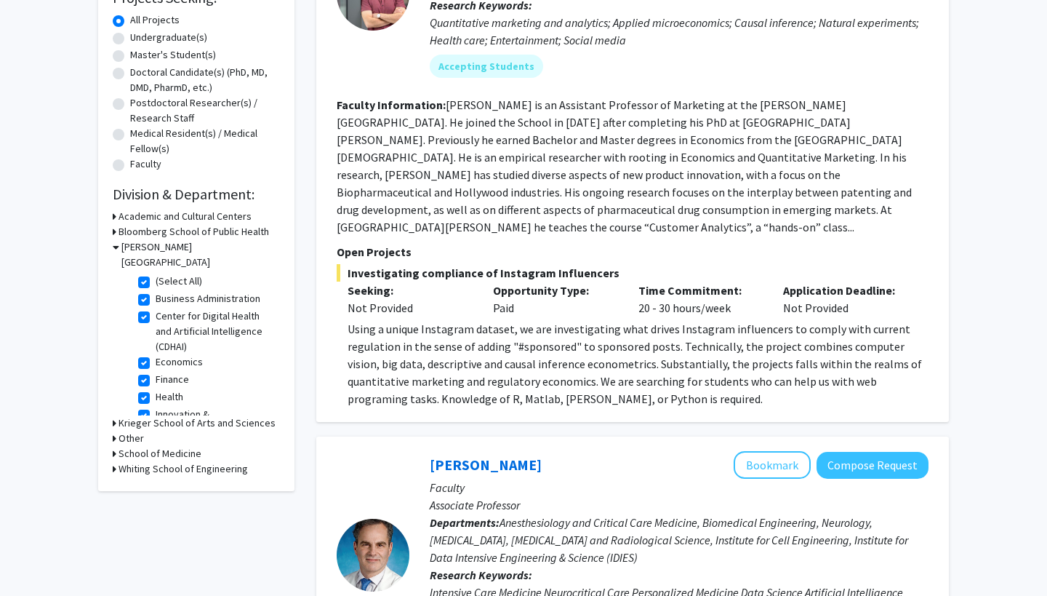
click at [135, 415] on h3 "Krieger School of Arts and Sciences" at bounding box center [197, 422] width 157 height 15
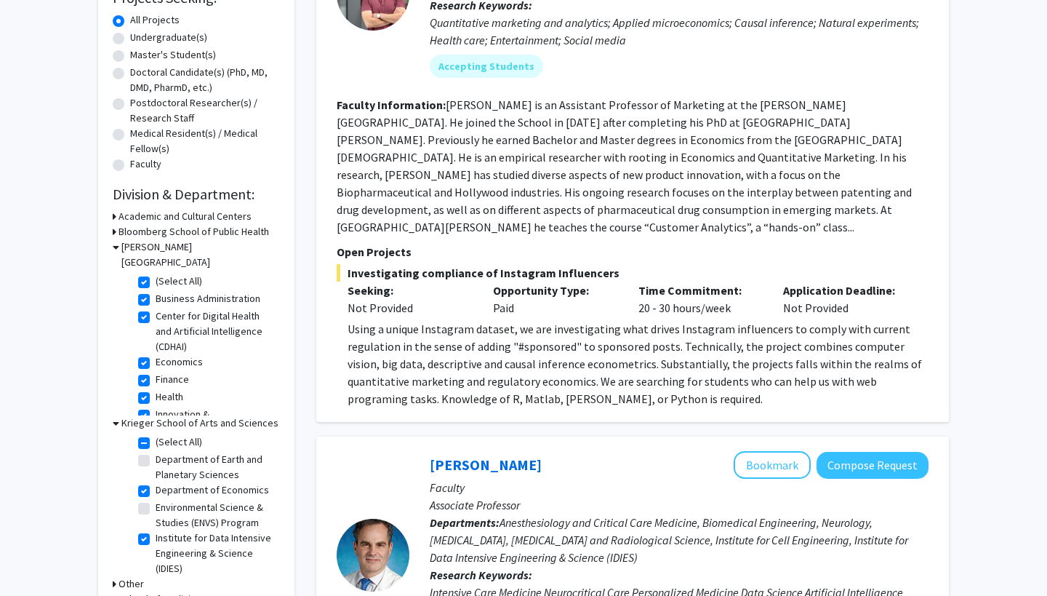
click at [156, 434] on label "(Select All)" at bounding box center [179, 441] width 47 height 15
click at [156, 434] on input "(Select All)" at bounding box center [160, 438] width 9 height 9
checkbox input "false"
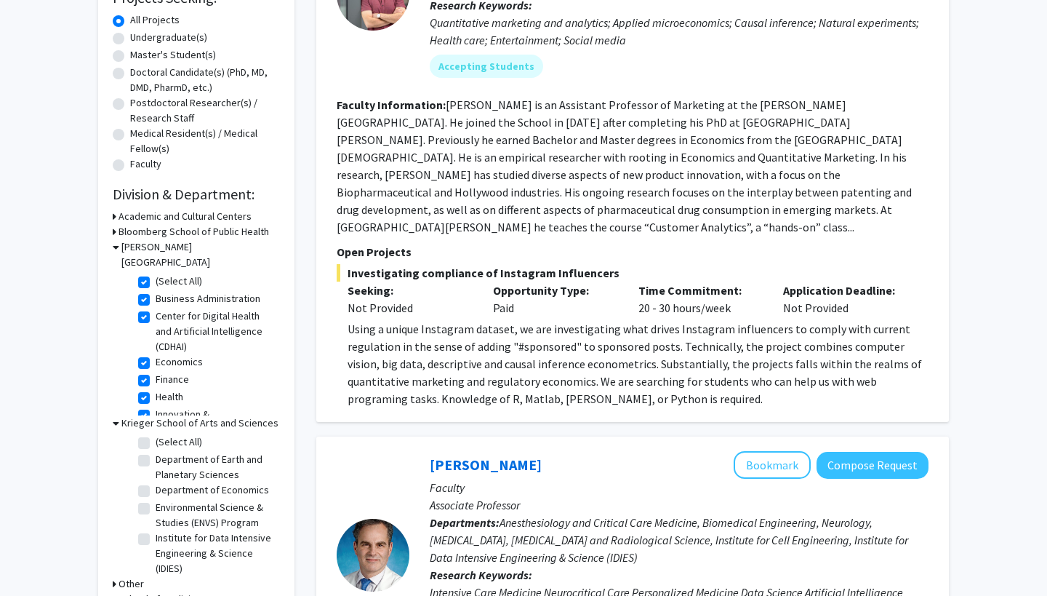
checkbox input "false"
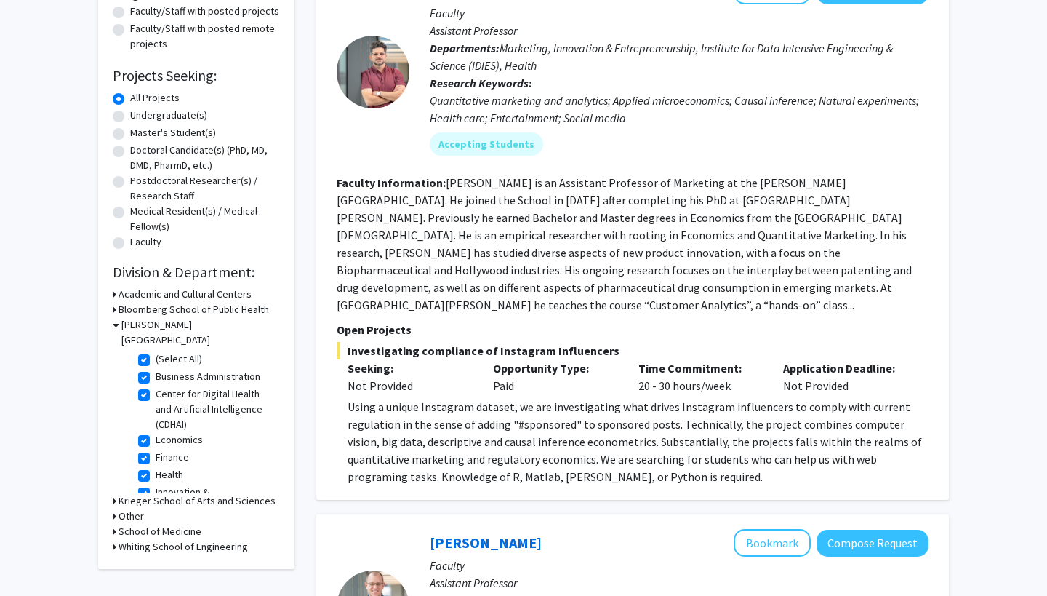
click at [156, 386] on label "Center for Digital Health and Artificial Intelligence (CDHAI)" at bounding box center [216, 409] width 121 height 46
click at [156, 386] on input "Center for Digital Health and Artificial Intelligence (CDHAI)" at bounding box center [160, 390] width 9 height 9
checkbox input "false"
checkbox input "true"
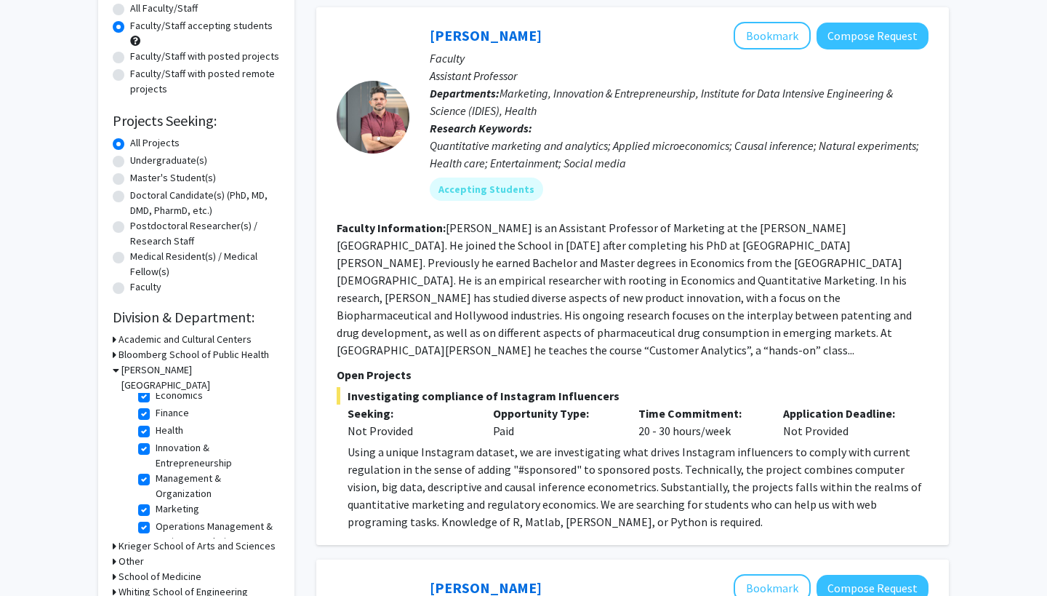
scroll to position [55, 0]
click at [156, 412] on label "Health" at bounding box center [170, 419] width 28 height 15
click at [156, 412] on input "Health" at bounding box center [160, 416] width 9 height 9
checkbox input "false"
checkbox input "true"
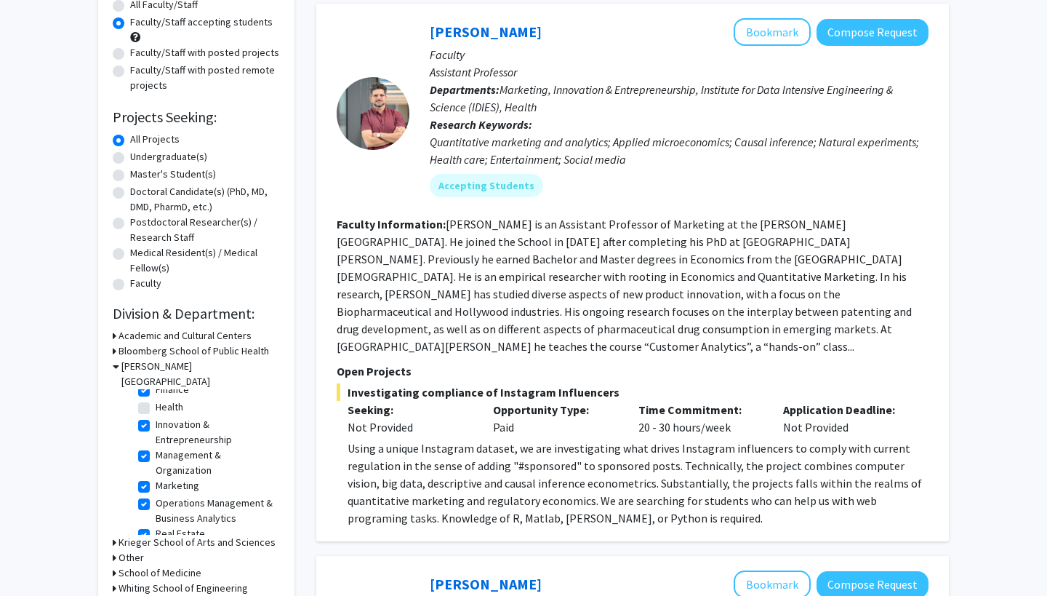
scroll to position [63, 0]
click at [156, 527] on label "Real Estate" at bounding box center [180, 534] width 49 height 15
click at [156, 527] on input "Real Estate" at bounding box center [160, 531] width 9 height 9
checkbox input "false"
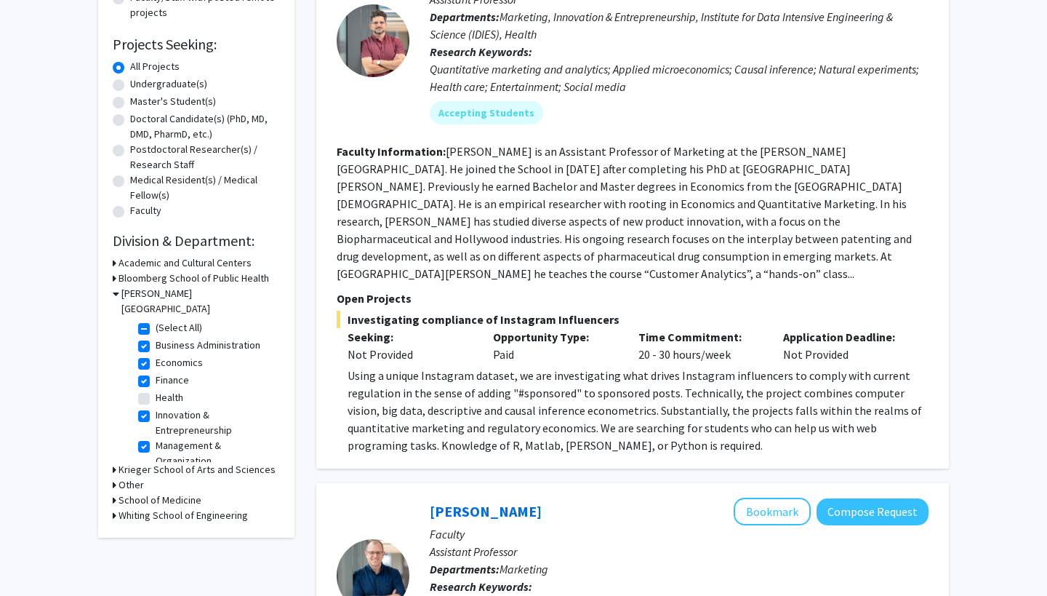
scroll to position [217, 0]
click at [140, 508] on h3 "Whiting School of Engineering" at bounding box center [183, 514] width 129 height 15
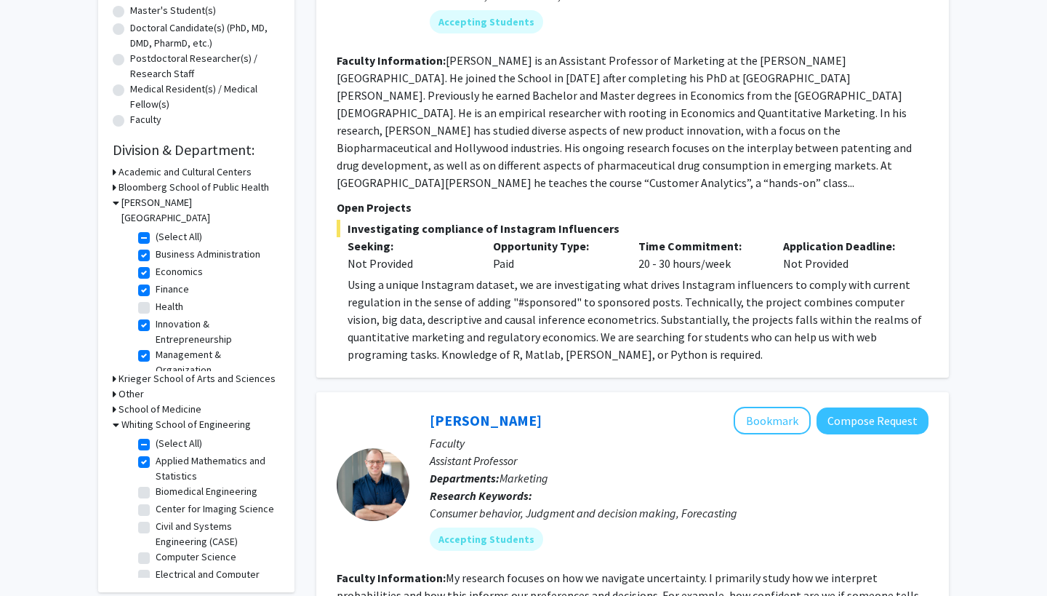
scroll to position [0, 0]
click at [156, 453] on label "Applied Mathematics and Statistics" at bounding box center [216, 468] width 121 height 31
click at [156, 453] on input "Applied Mathematics and Statistics" at bounding box center [160, 457] width 9 height 9
checkbox input "false"
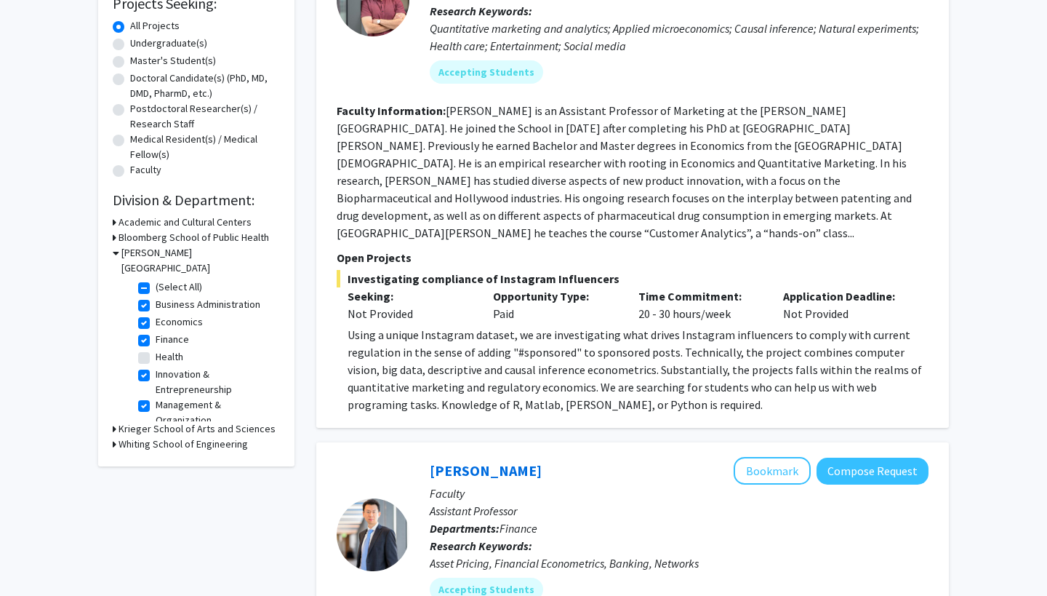
click at [145, 421] on h3 "Krieger School of Arts and Sciences" at bounding box center [197, 428] width 157 height 15
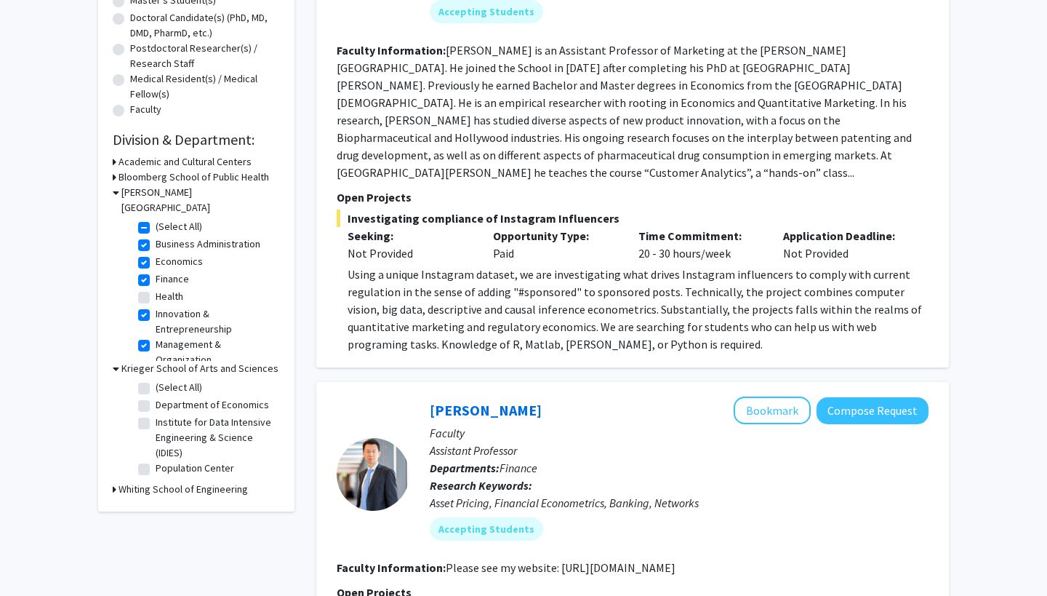
click at [183, 397] on label "Department of Economics" at bounding box center [212, 404] width 113 height 15
click at [165, 397] on input "Department of Economics" at bounding box center [160, 401] width 9 height 9
checkbox input "true"
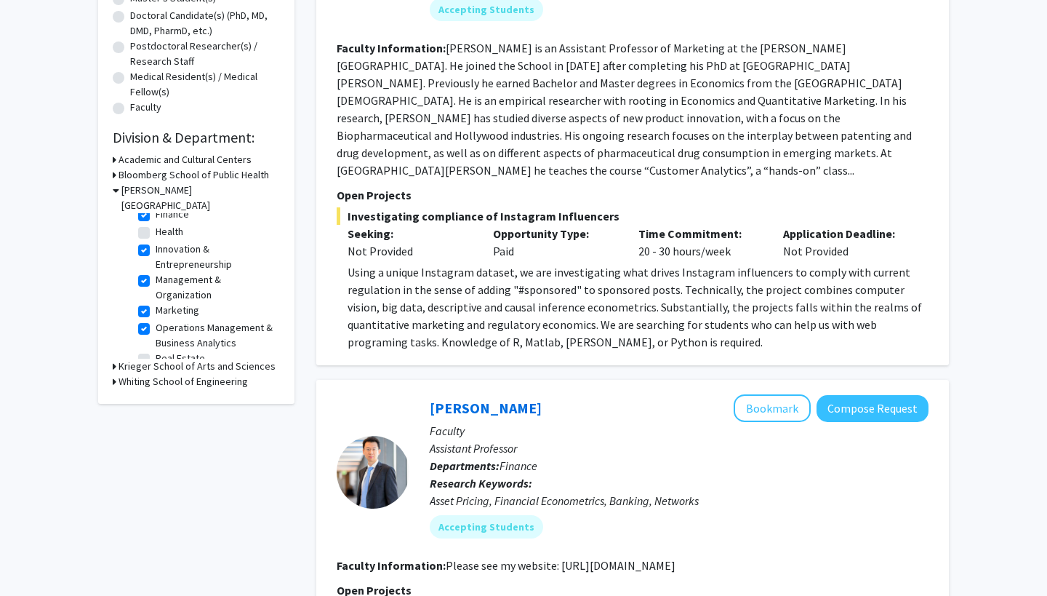
click at [177, 175] on h3 "Bloomberg School of Public Health" at bounding box center [194, 174] width 151 height 15
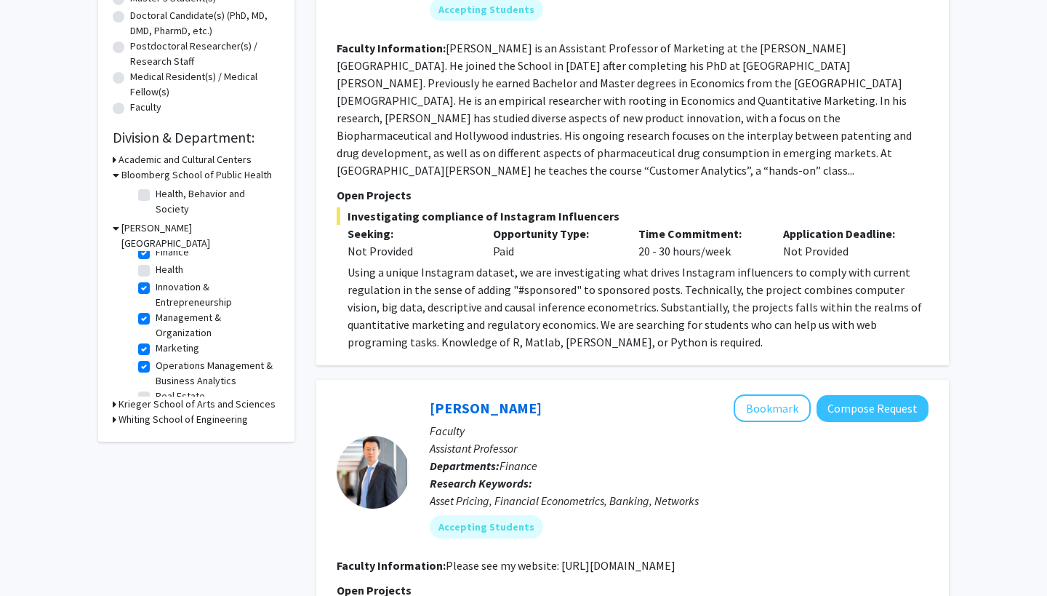
click at [177, 174] on h3 "Bloomberg School of Public Health" at bounding box center [196, 174] width 151 height 15
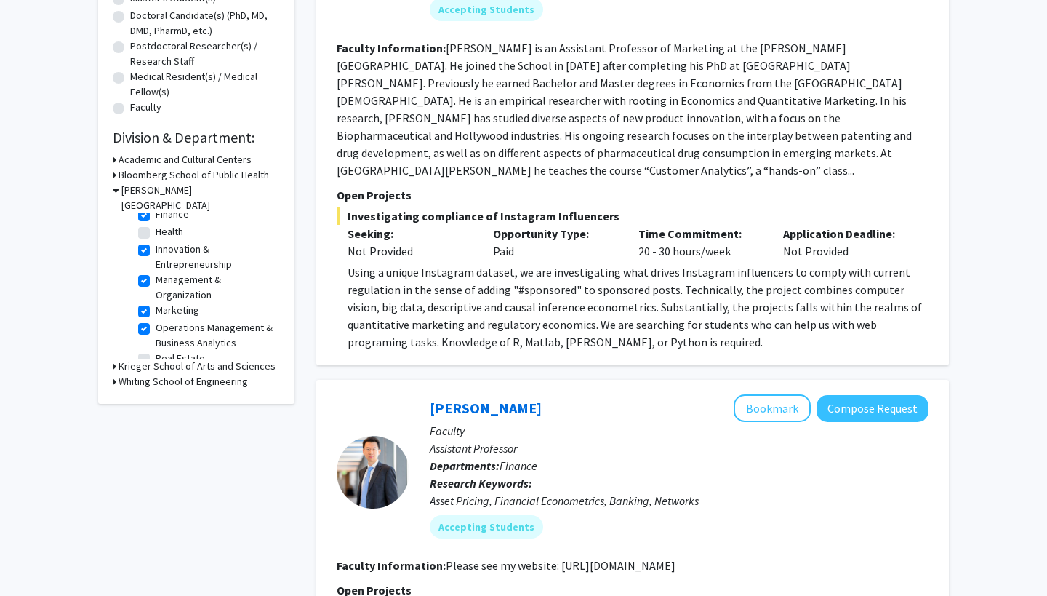
click at [184, 164] on h3 "Academic and Cultural Centers" at bounding box center [185, 159] width 133 height 15
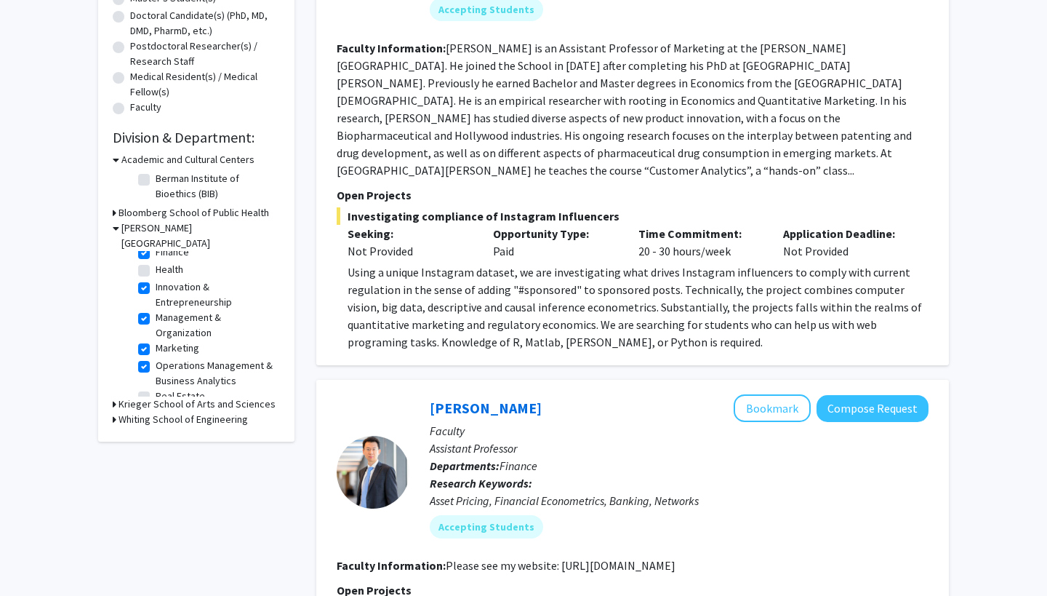
click at [184, 164] on h3 "Academic and Cultural Centers" at bounding box center [187, 159] width 133 height 15
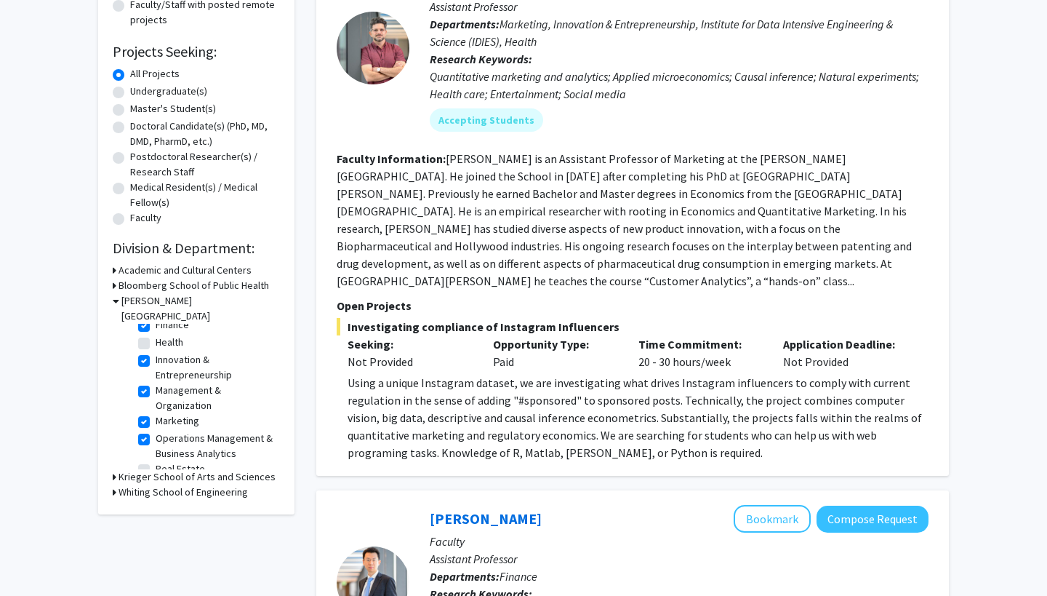
scroll to position [220, 0]
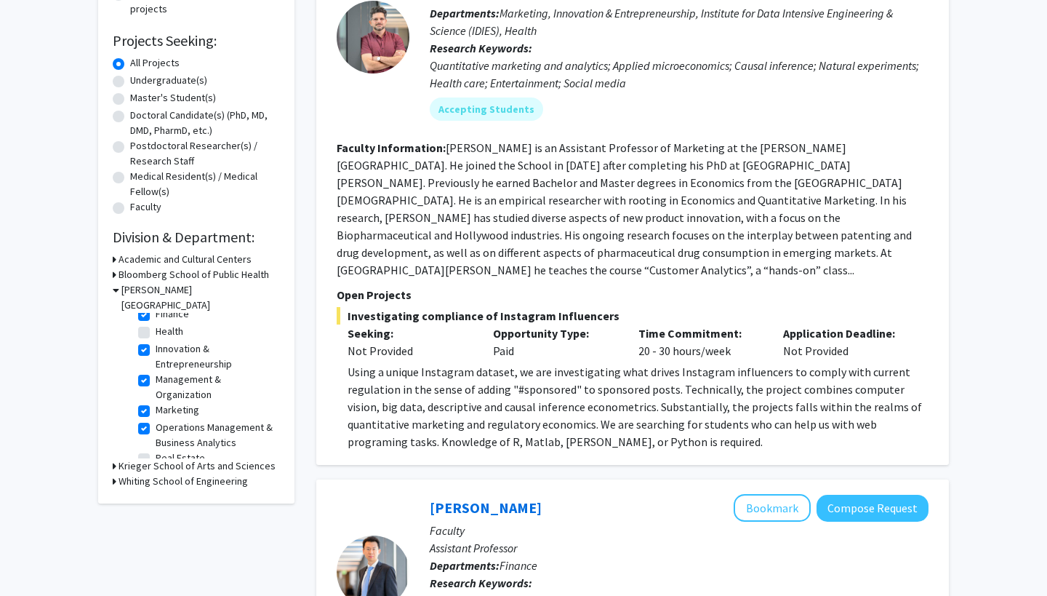
drag, startPoint x: 444, startPoint y: 148, endPoint x: 825, endPoint y: 263, distance: 397.1
click at [825, 263] on fg-search-faculty "Manuel Hermosilla Bookmark Compose Request Faculty Assistant Professor Departme…" at bounding box center [633, 196] width 592 height 508
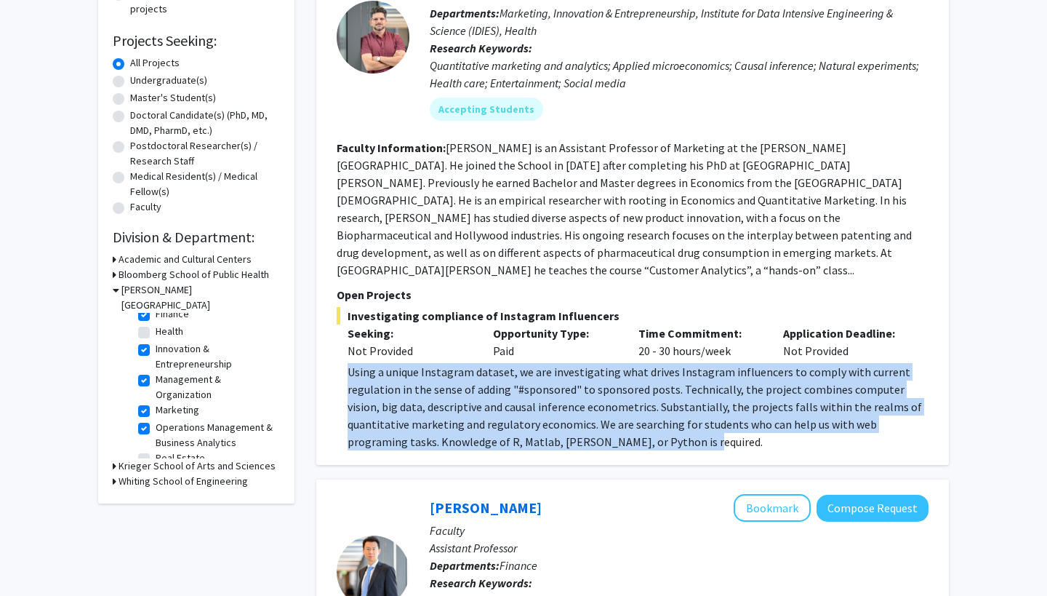
drag, startPoint x: 652, startPoint y: 427, endPoint x: 346, endPoint y: 362, distance: 312.9
click at [346, 363] on fg-read-more "Using a unique Instagram dataset, we are investigating what drives Instagram in…" at bounding box center [633, 406] width 592 height 87
copy div "Using a unique Instagram dataset, we are investigating what drives Instagram in…"
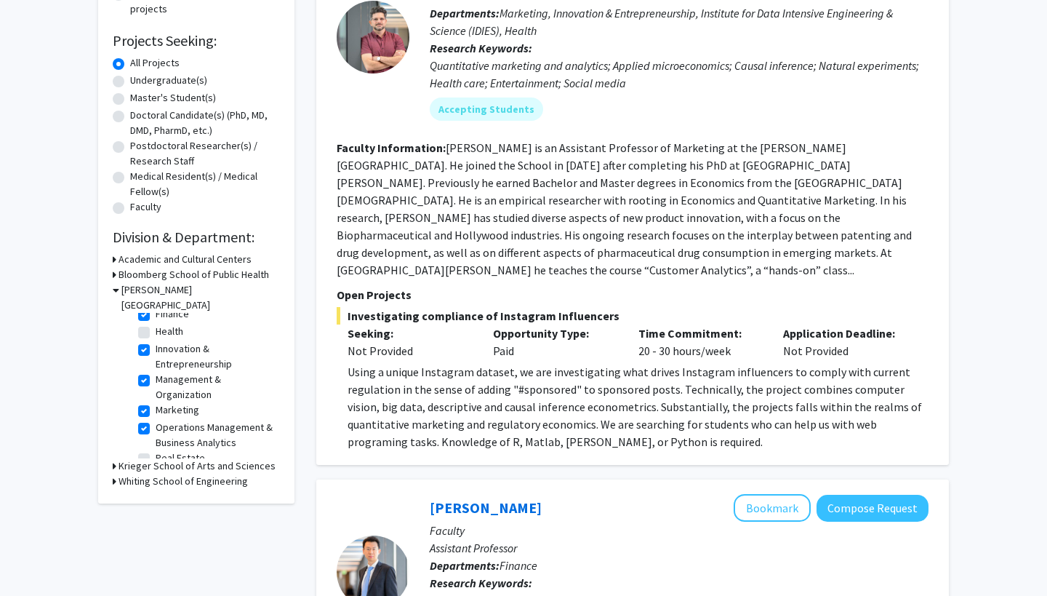
click at [673, 425] on div "Using a unique Instagram dataset, we are investigating what drives Instagram in…" at bounding box center [638, 406] width 581 height 87
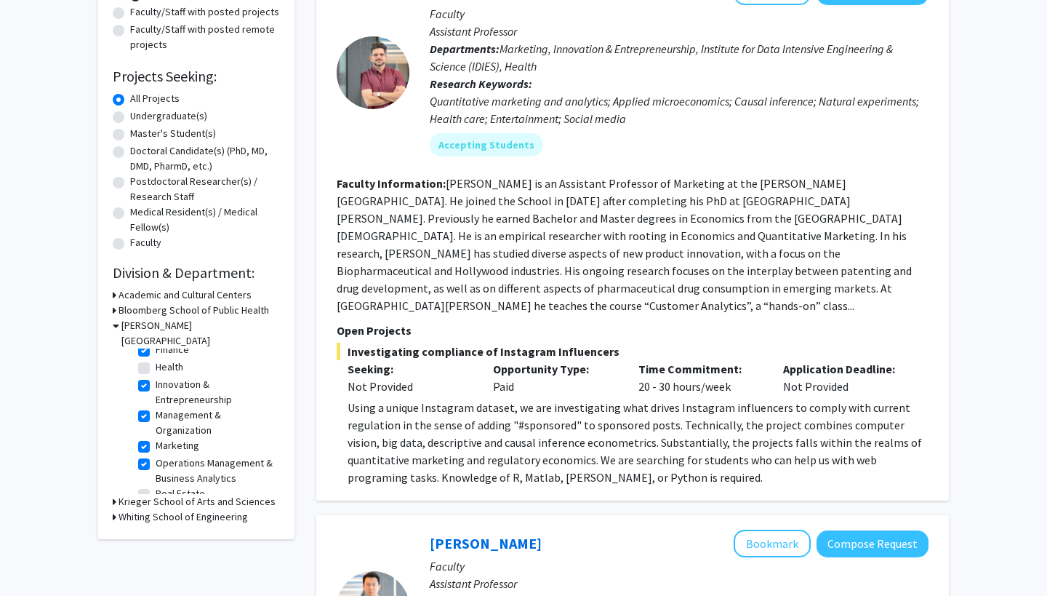
scroll to position [183, 0]
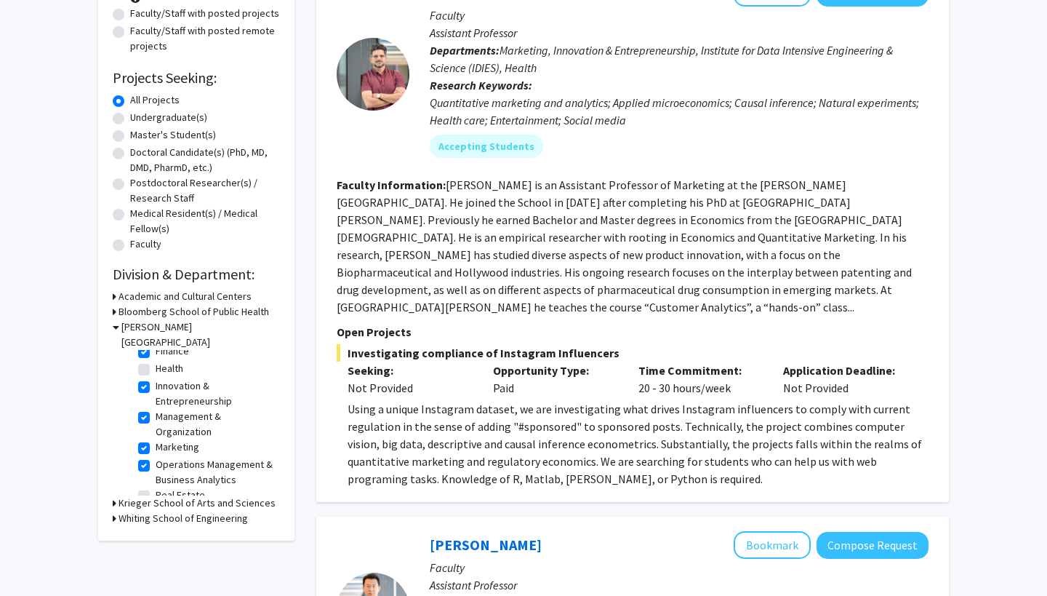
drag, startPoint x: 446, startPoint y: 184, endPoint x: 827, endPoint y: 302, distance: 398.9
click at [827, 302] on fg-search-faculty "Manuel Hermosilla Bookmark Compose Request Faculty Assistant Professor Departme…" at bounding box center [633, 233] width 592 height 508
copy section "Faculty Information: Manuel Hermosilla is an Assistant Professor of Marketing a…"
click at [587, 344] on span "Investigating compliance of Instagram Influencers" at bounding box center [633, 352] width 592 height 17
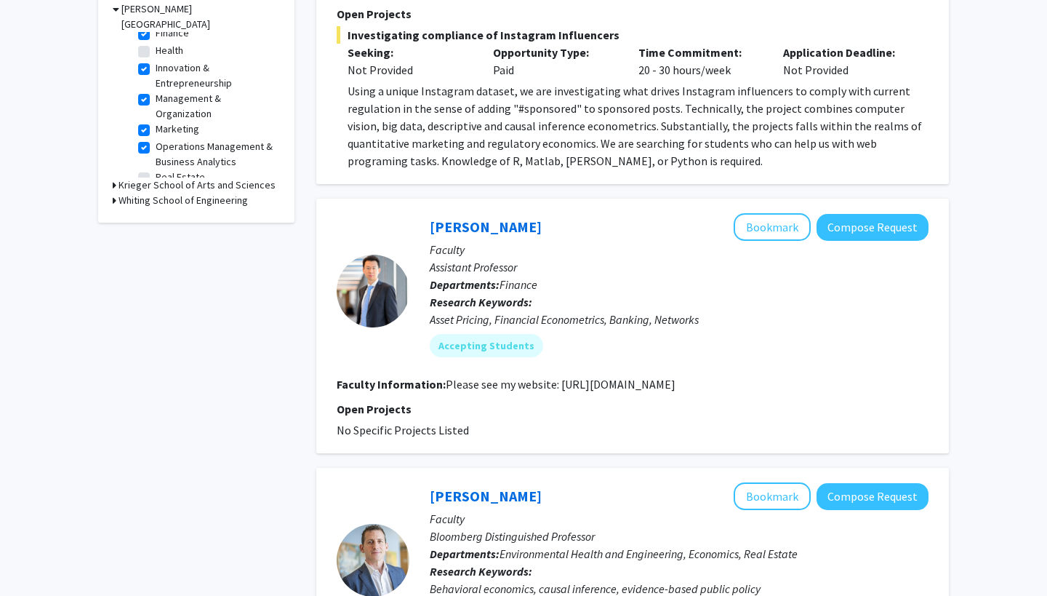
scroll to position [501, 0]
drag, startPoint x: 704, startPoint y: 369, endPoint x: 557, endPoint y: 367, distance: 146.9
click at [557, 375] on section "Faculty Information: Please see my website: https://www.suyinan.com/" at bounding box center [633, 383] width 592 height 17
copy fg-read-more "https://www.suyinan.com/"
click at [657, 292] on p "Research Keywords: Asset Pricing, Financial Econometrics, Banking, Networks" at bounding box center [679, 309] width 499 height 35
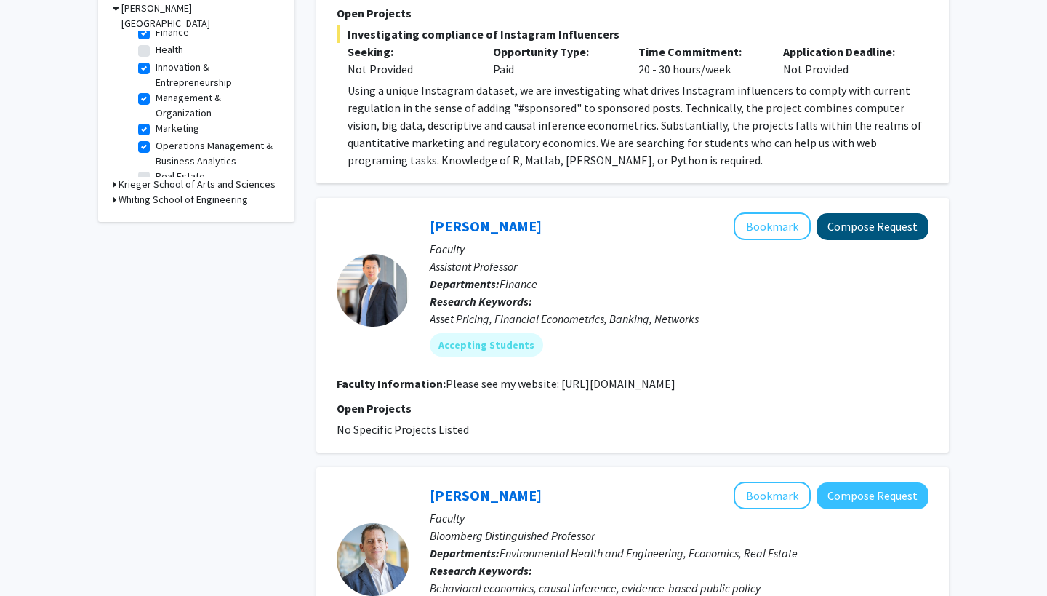
click at [849, 219] on button "Compose Request" at bounding box center [873, 226] width 112 height 27
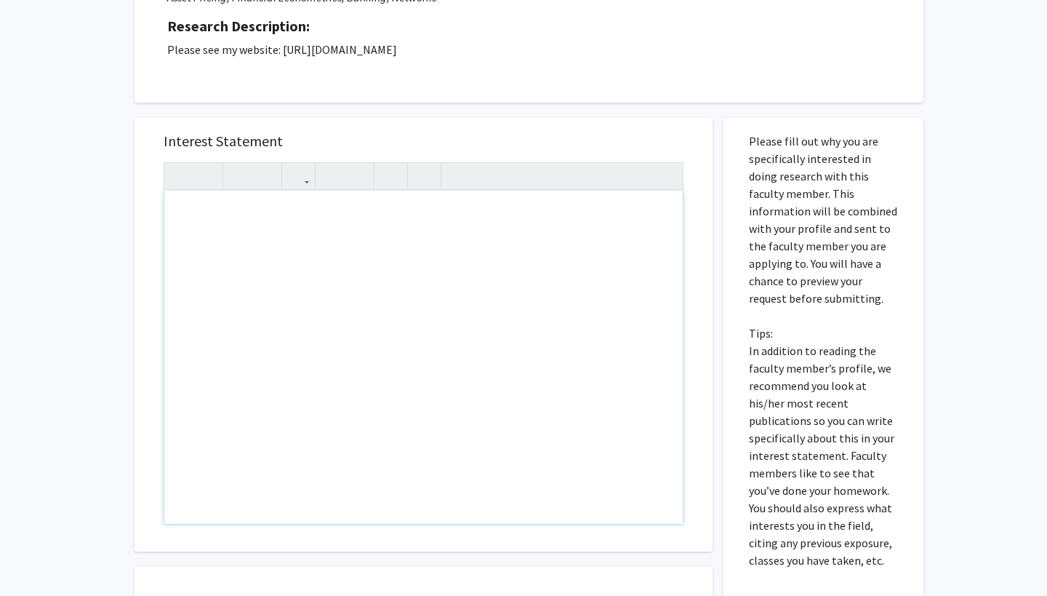
scroll to position [255, 0]
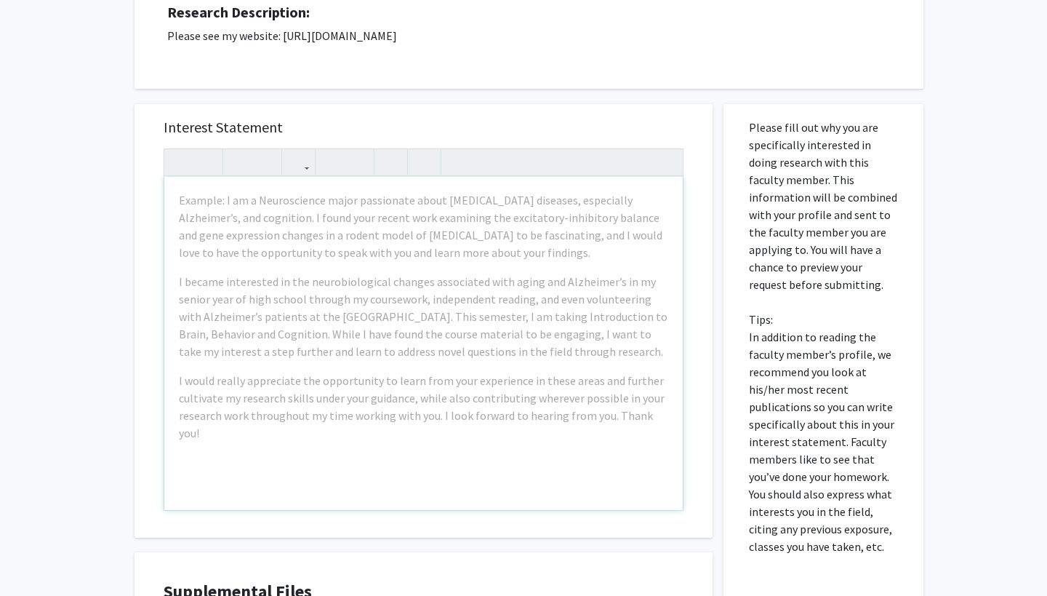
click at [805, 300] on p "Please fill out why you are specifically interested in doing research with this…" at bounding box center [823, 337] width 149 height 436
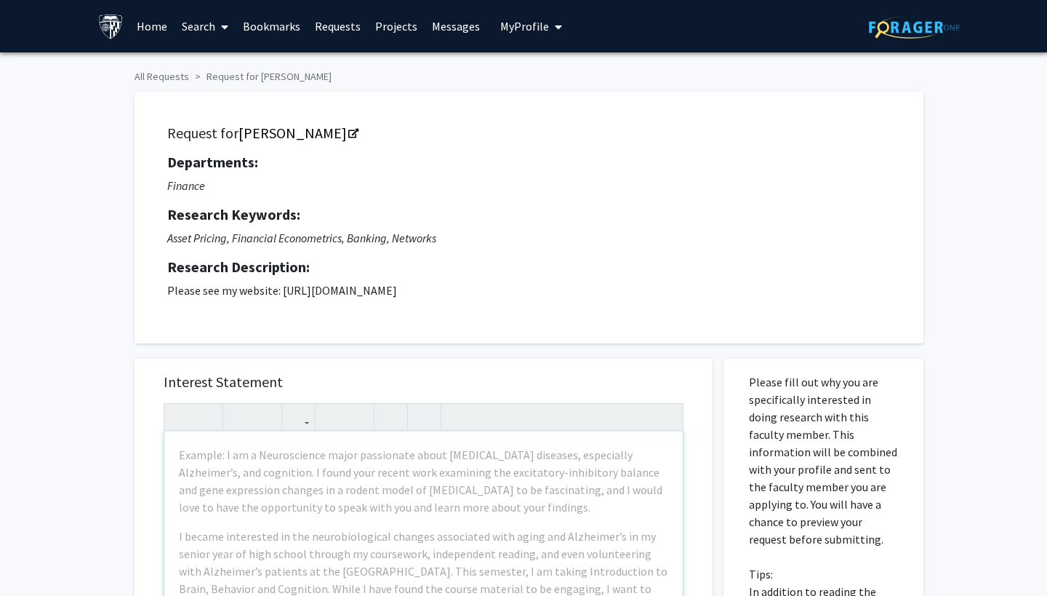
scroll to position [0, 0]
click at [490, 325] on div "Request for Yinan Su Departments: Finance Research Keywords: Asset Pricing, Fin…" at bounding box center [529, 217] width 753 height 215
